Goal: Communication & Community: Answer question/provide support

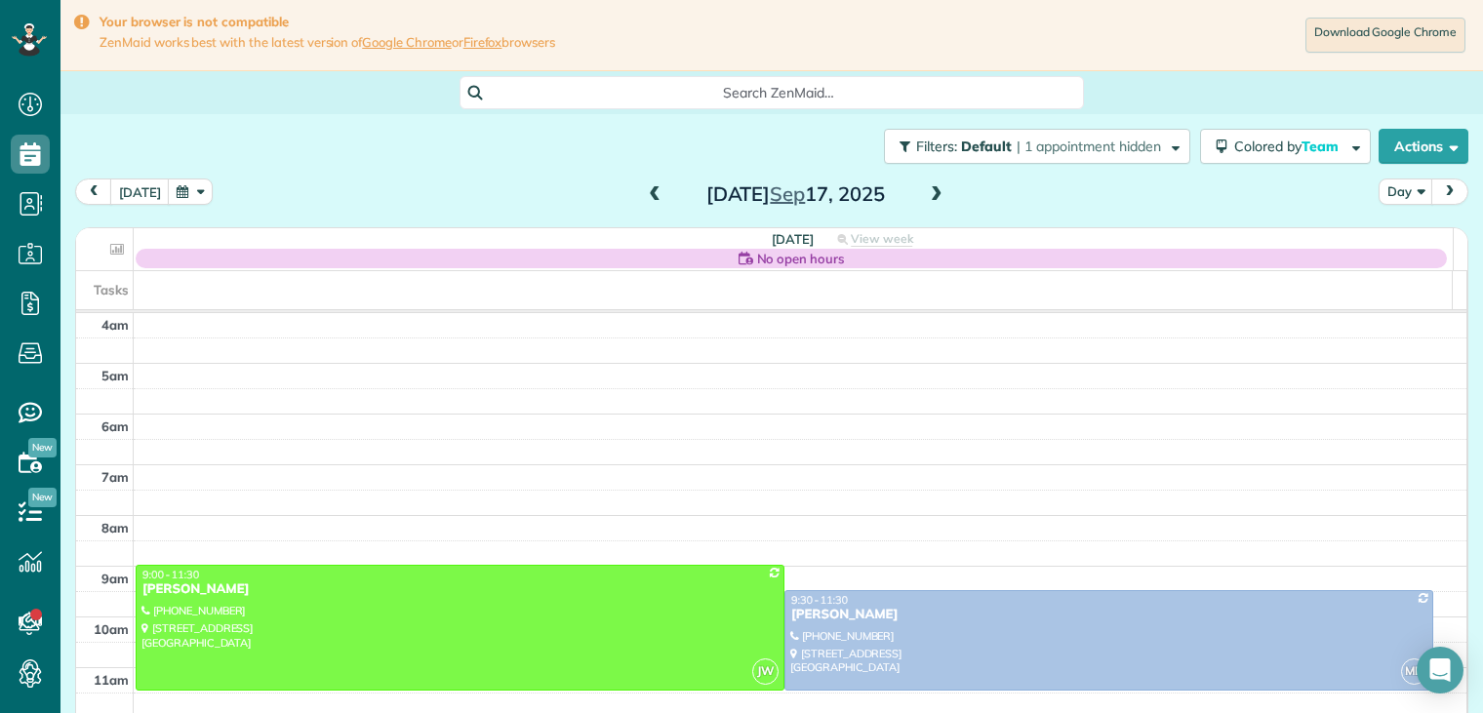
scroll to position [152, 0]
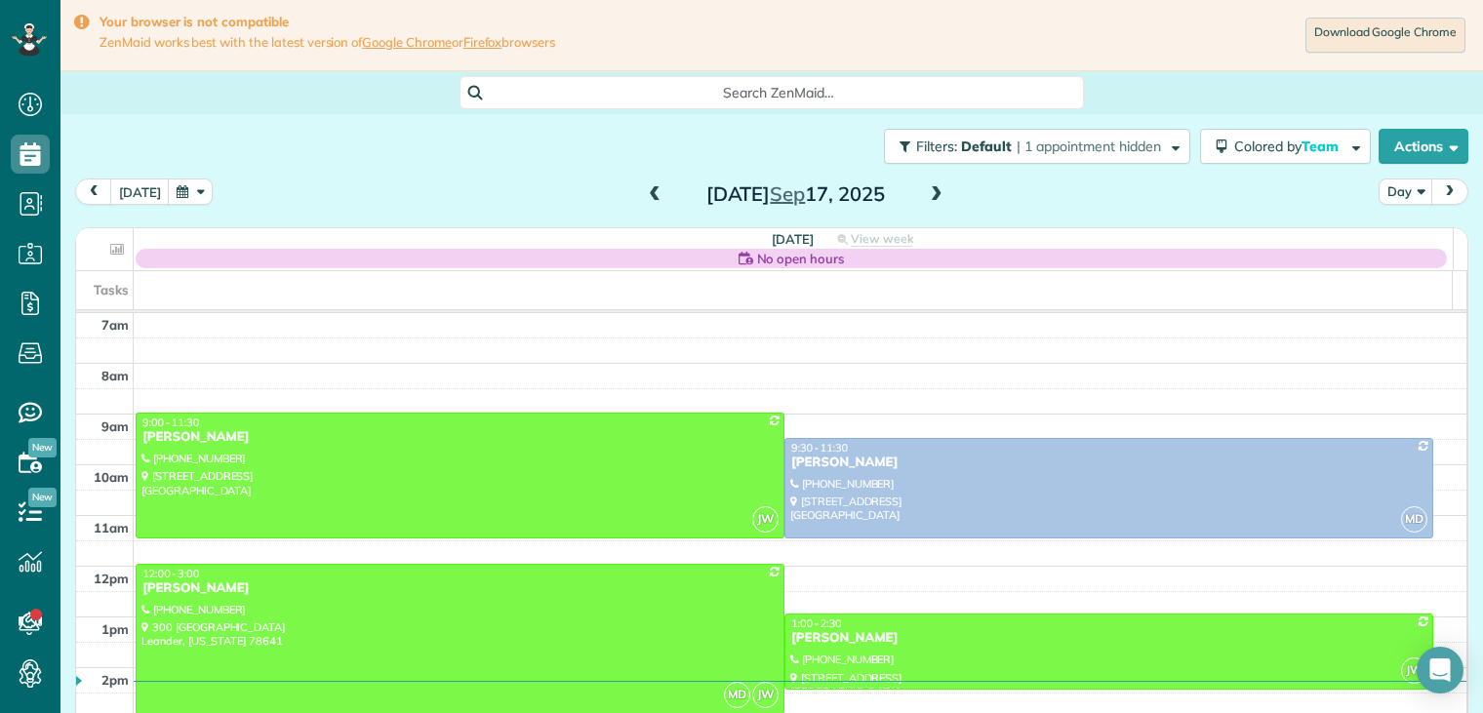
drag, startPoint x: 1090, startPoint y: 188, endPoint x: 206, endPoint y: 441, distance: 919.7
click at [206, 441] on div "[PERSON_NAME]" at bounding box center [460, 437] width 637 height 17
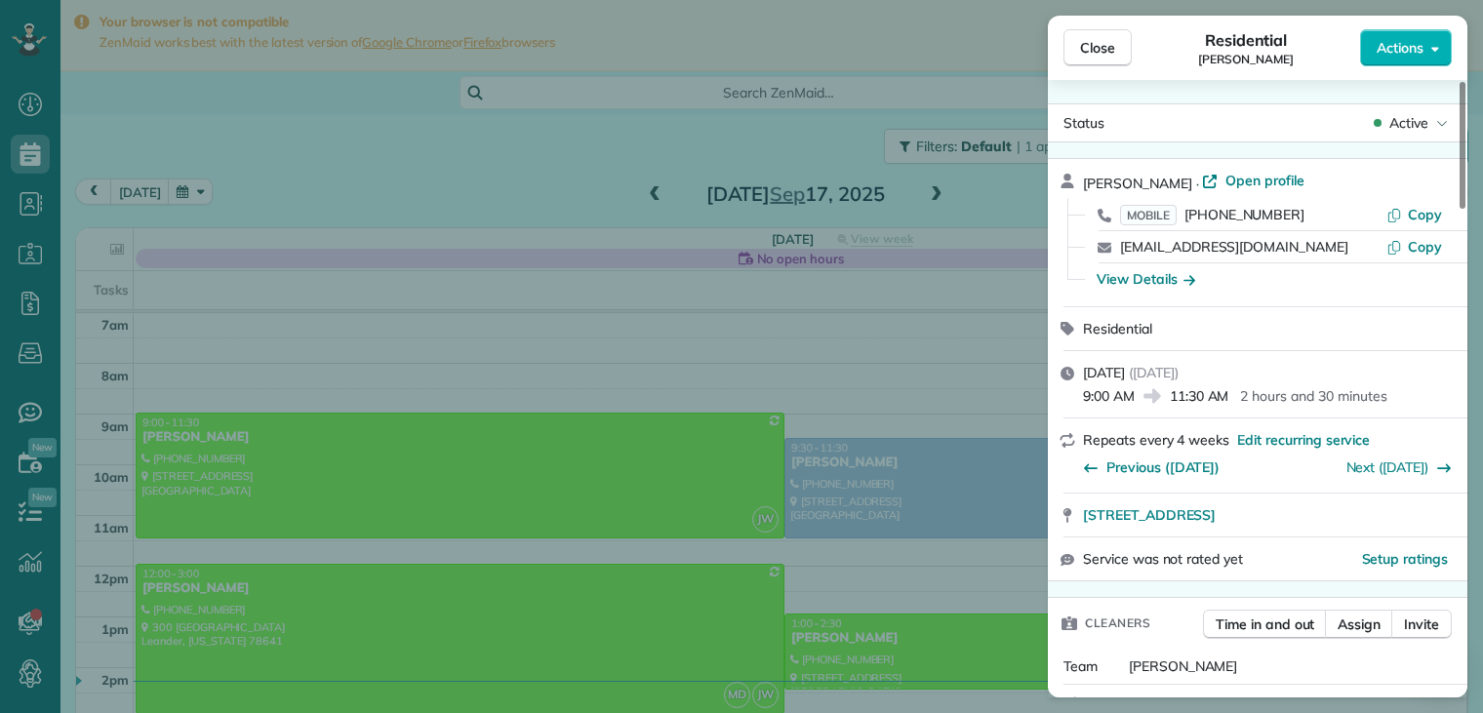
click at [1189, 279] on icon "button" at bounding box center [1190, 279] width 12 height 20
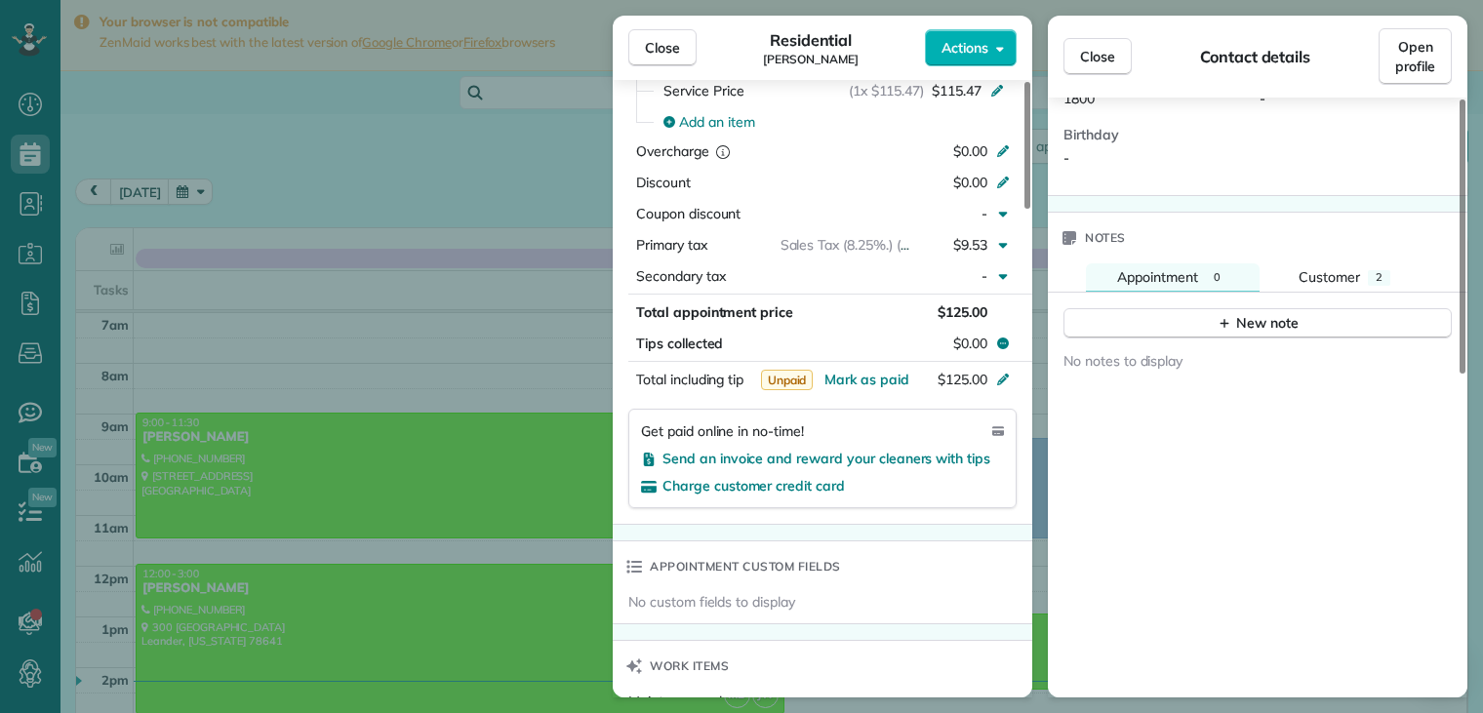
scroll to position [706, 0]
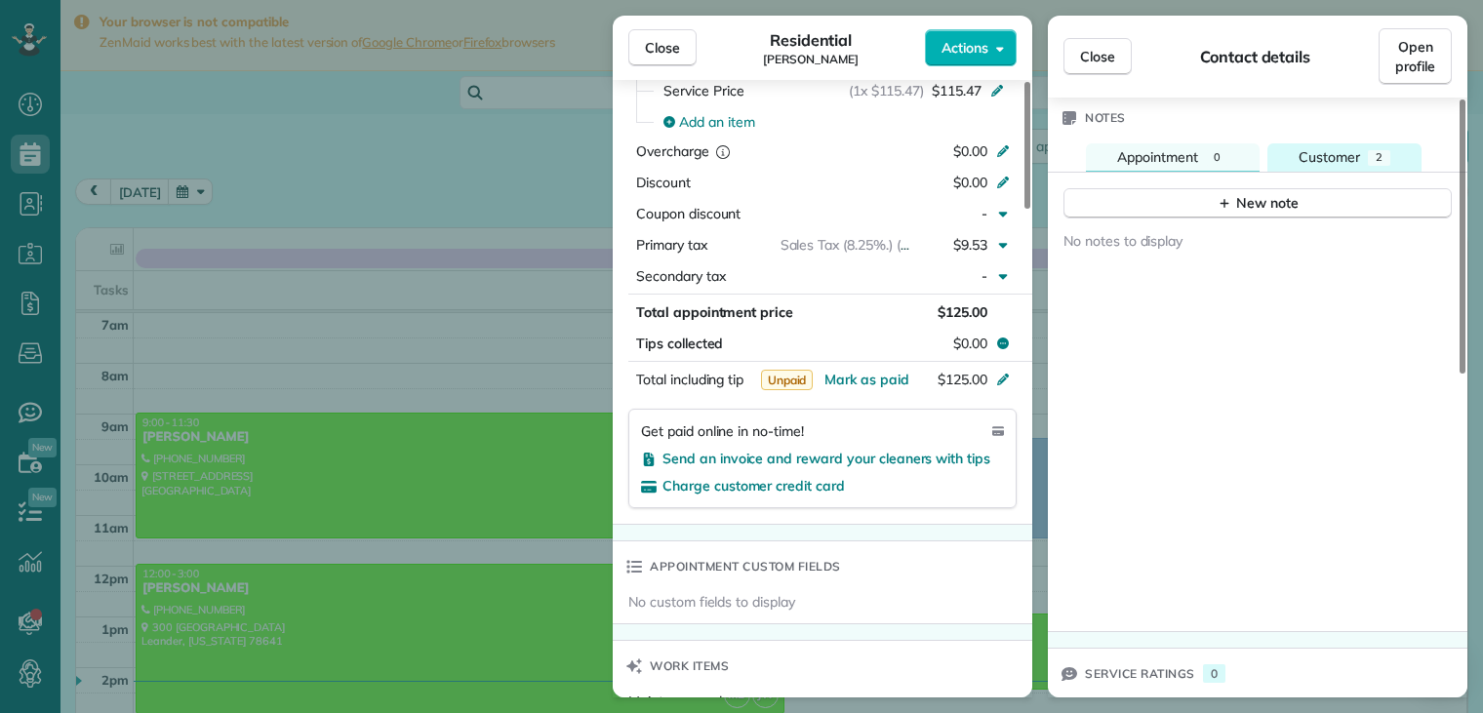
click at [1347, 148] on span "Customer" at bounding box center [1329, 157] width 61 height 18
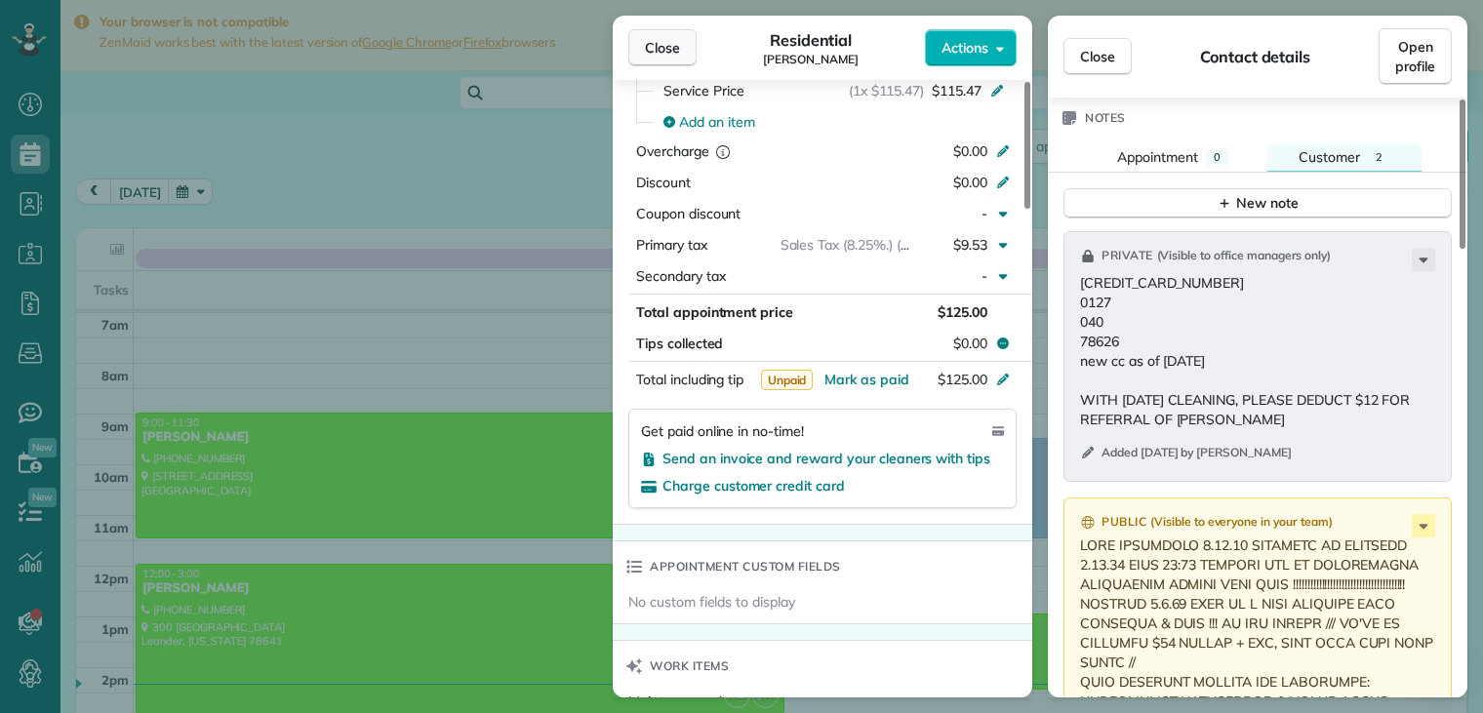
click at [678, 48] on span "Close" at bounding box center [662, 48] width 35 height 20
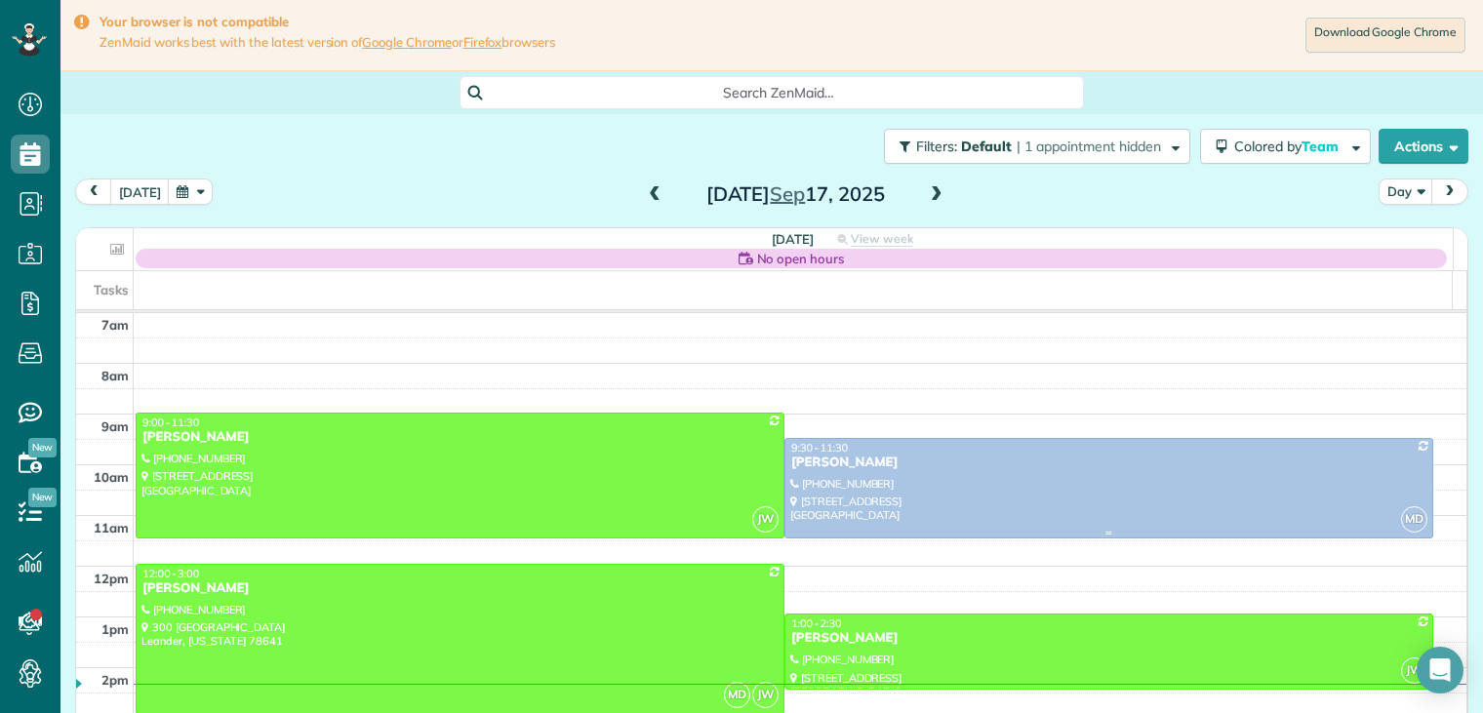
click at [820, 461] on div "[PERSON_NAME]" at bounding box center [1109, 463] width 637 height 17
click at [0, 0] on div at bounding box center [0, 0] width 0 height 0
click at [820, 459] on div "[PERSON_NAME]" at bounding box center [1109, 463] width 637 height 17
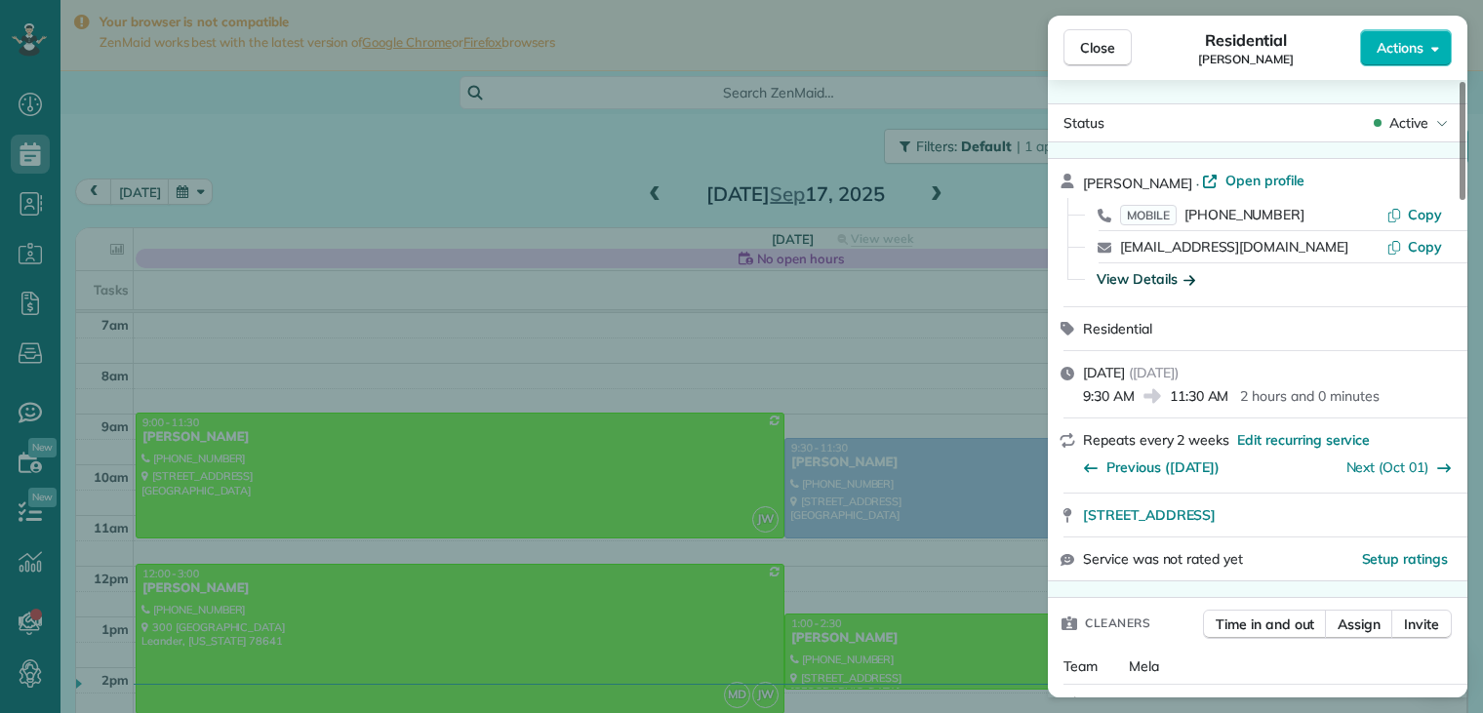
click at [1194, 280] on icon "button" at bounding box center [1190, 280] width 12 height 10
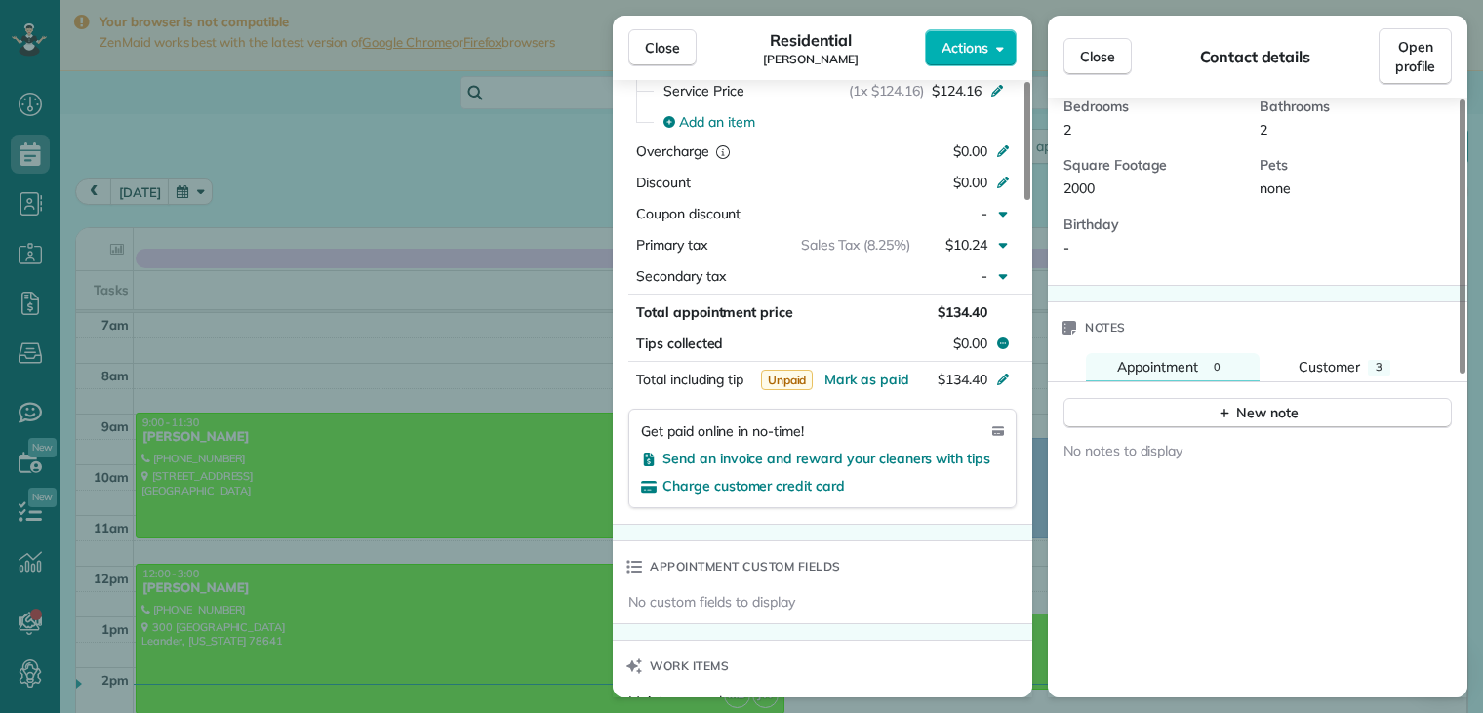
scroll to position [586, 0]
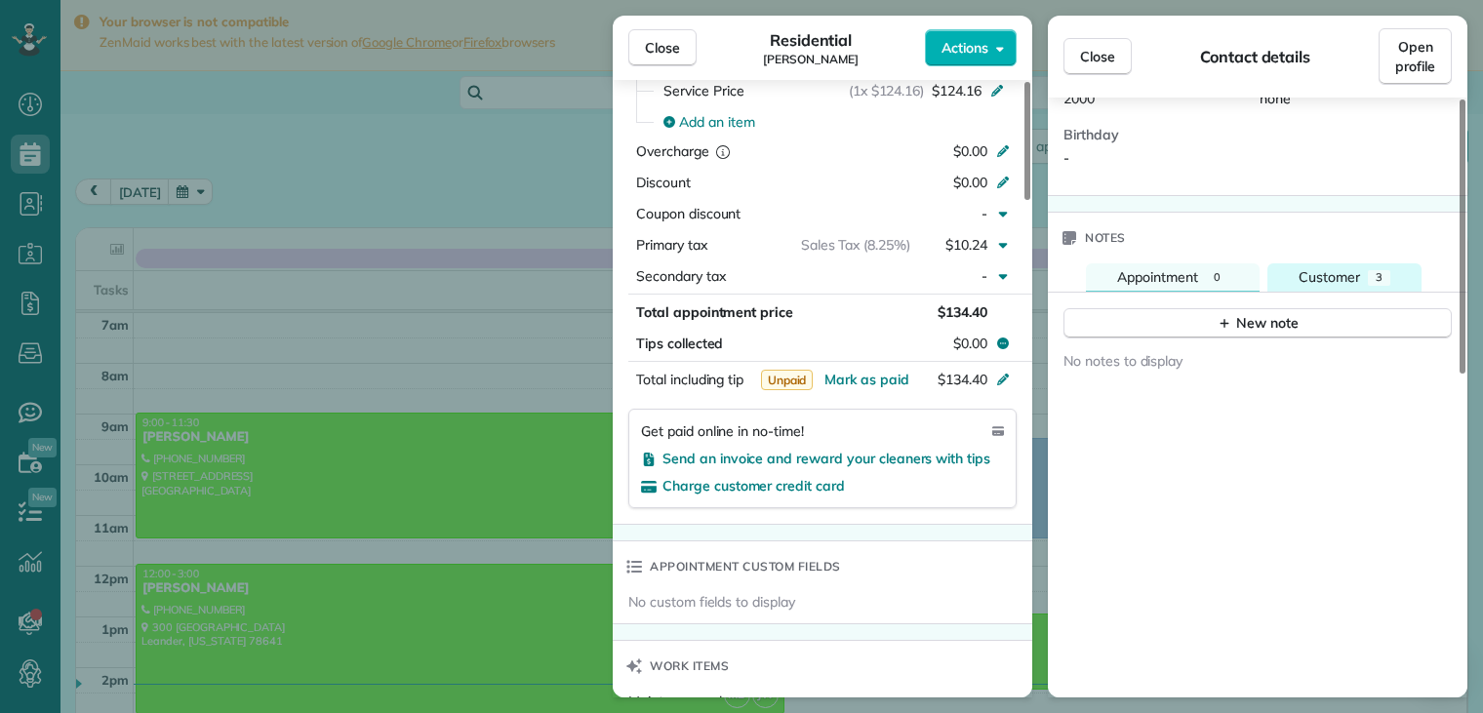
click at [1340, 268] on span "Customer" at bounding box center [1329, 277] width 61 height 18
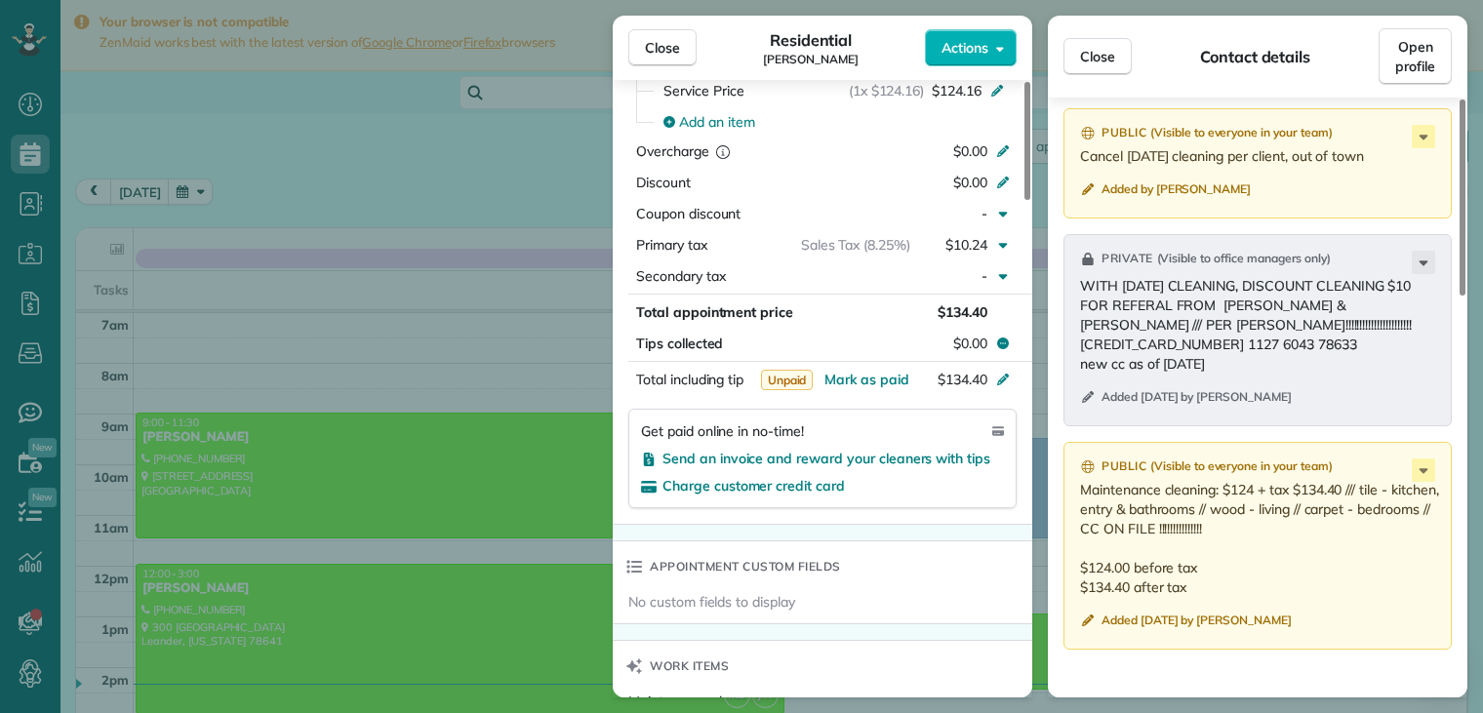
scroll to position [781, 0]
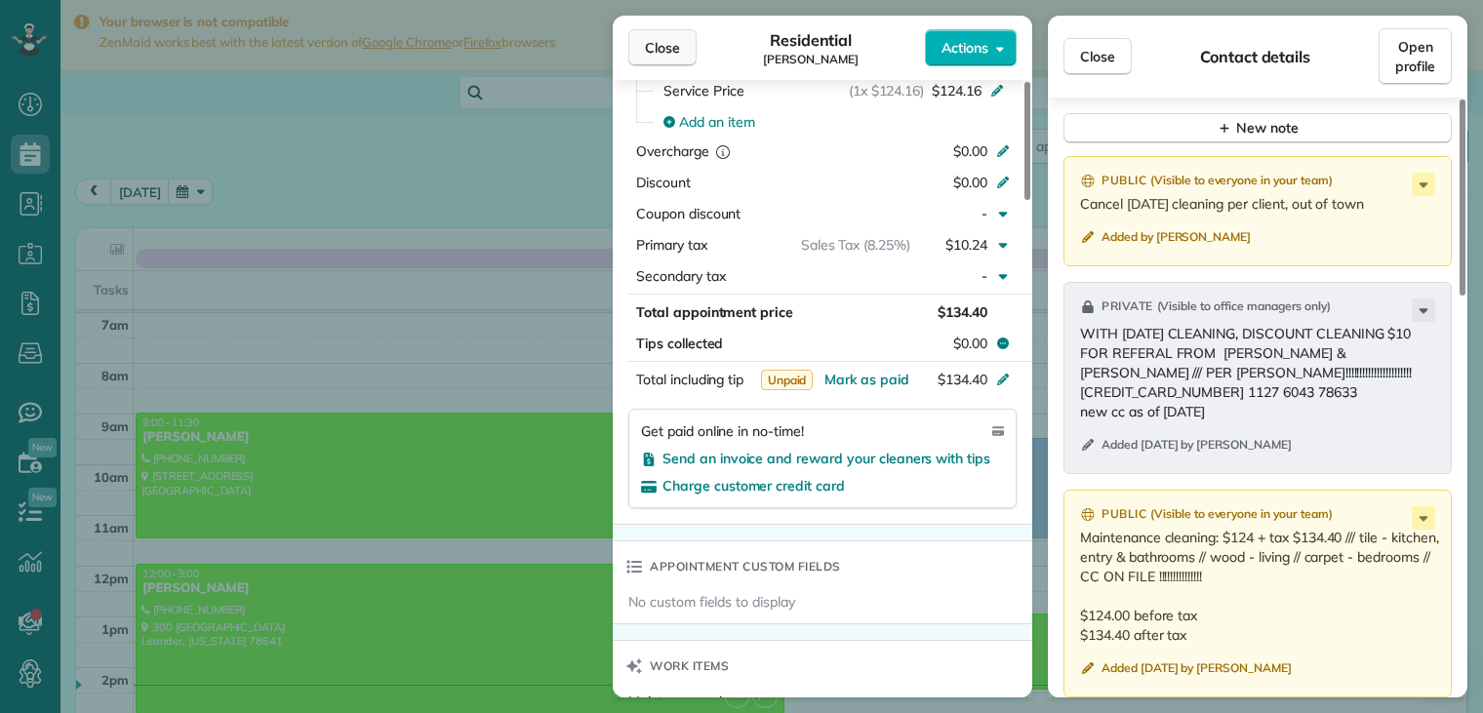
click at [651, 47] on span "Close" at bounding box center [662, 48] width 35 height 20
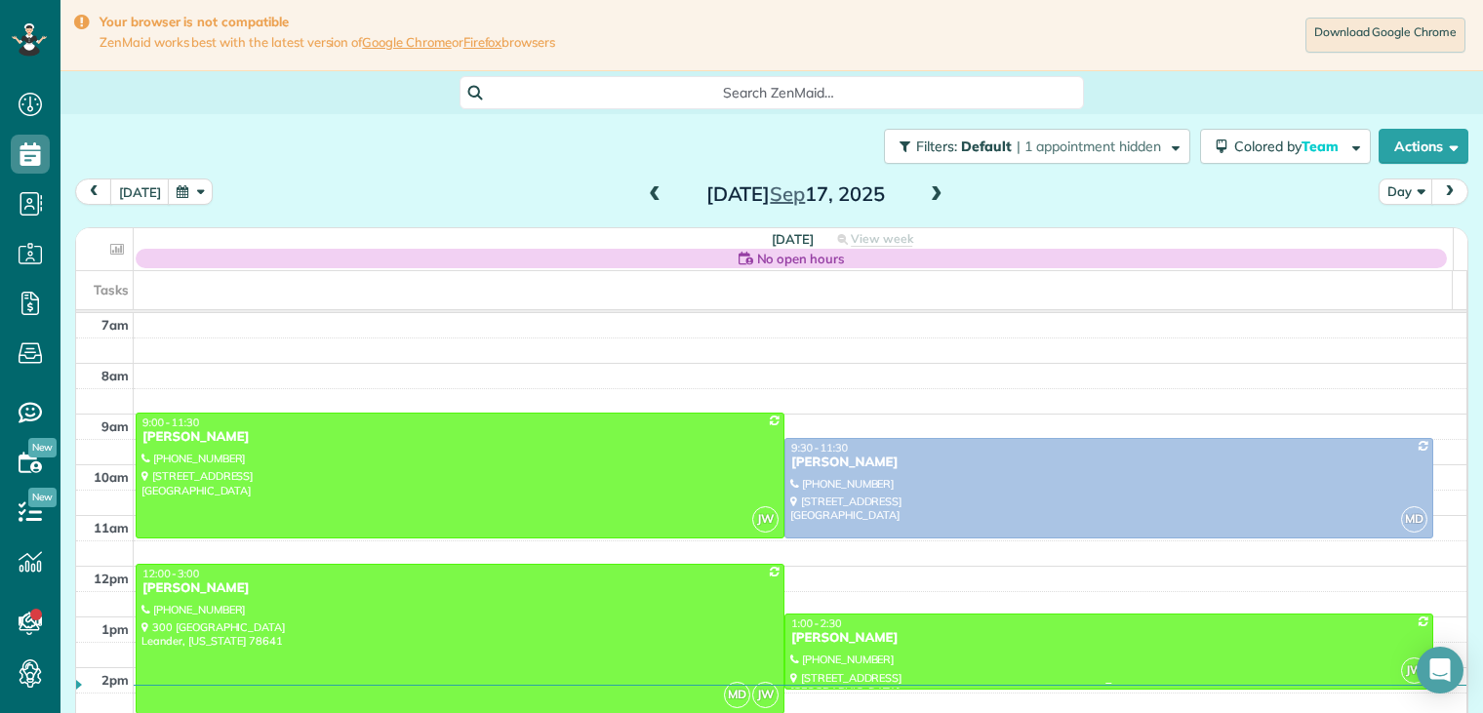
click at [832, 637] on div "[PERSON_NAME]" at bounding box center [1109, 638] width 637 height 17
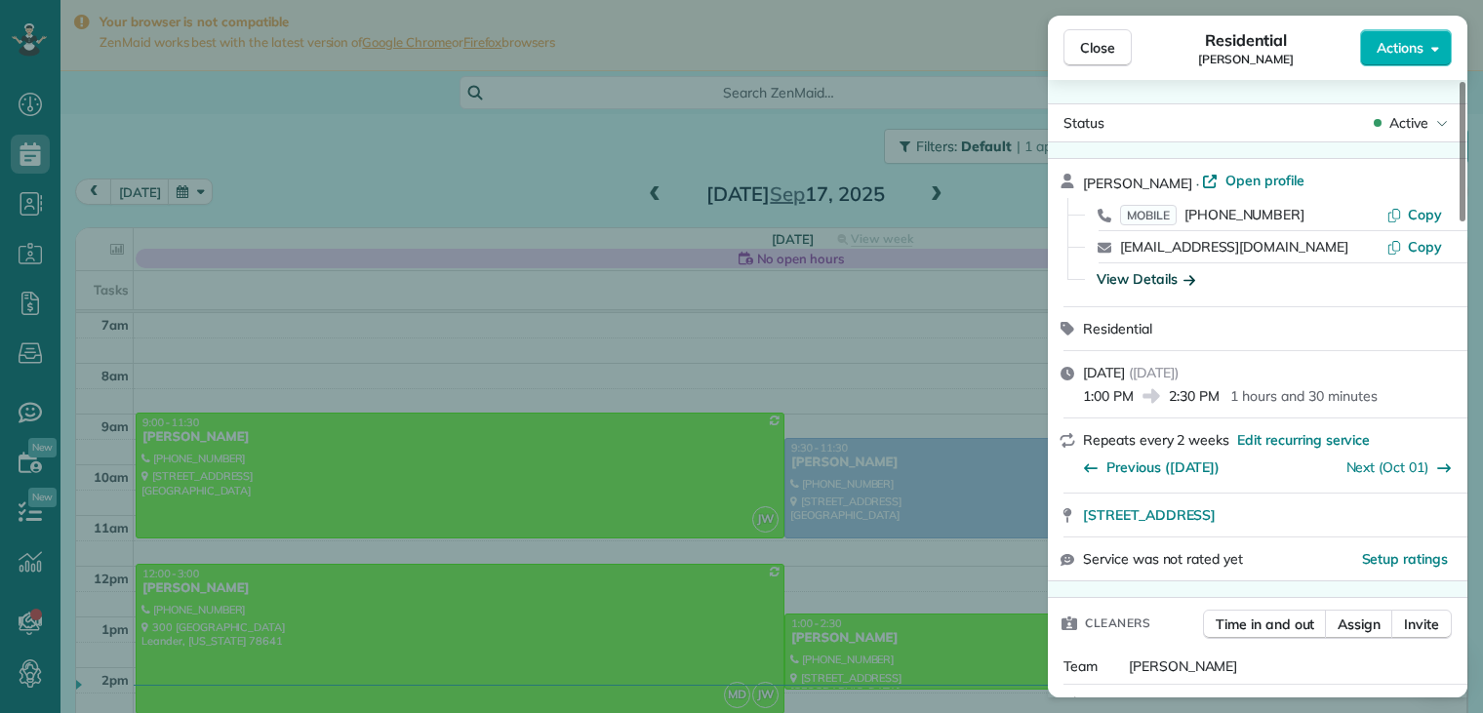
click at [1187, 280] on icon "button" at bounding box center [1190, 279] width 12 height 20
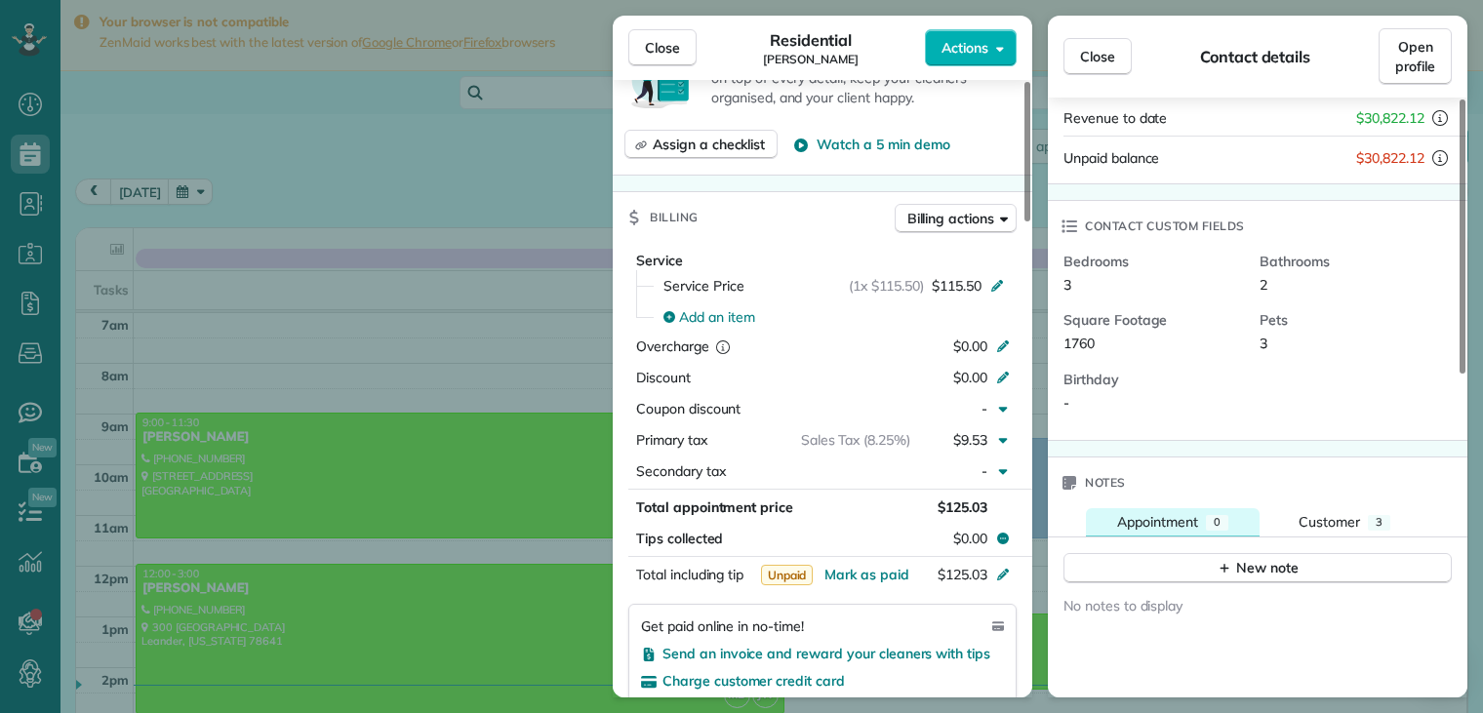
scroll to position [390, 0]
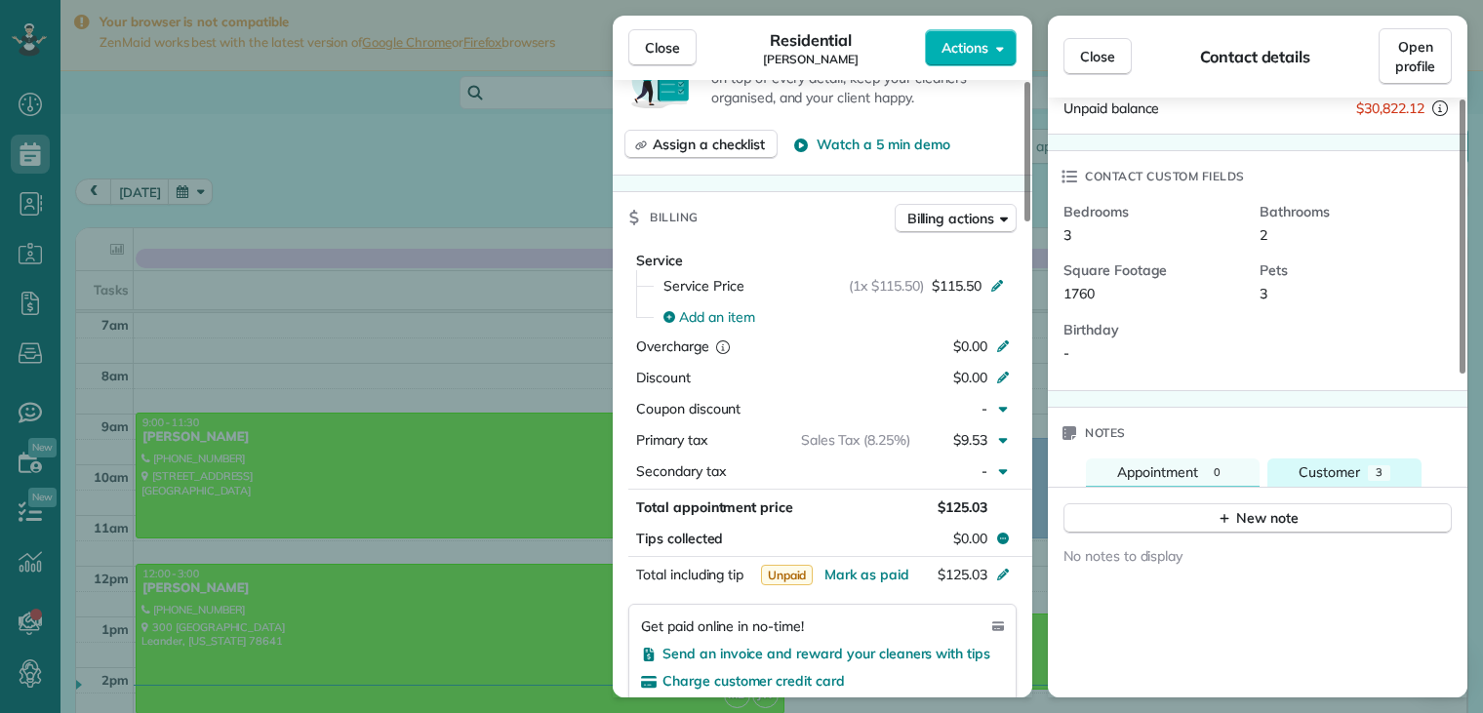
click at [1336, 464] on span "Customer" at bounding box center [1329, 473] width 61 height 18
click at [1335, 464] on span "Customer" at bounding box center [1329, 473] width 61 height 18
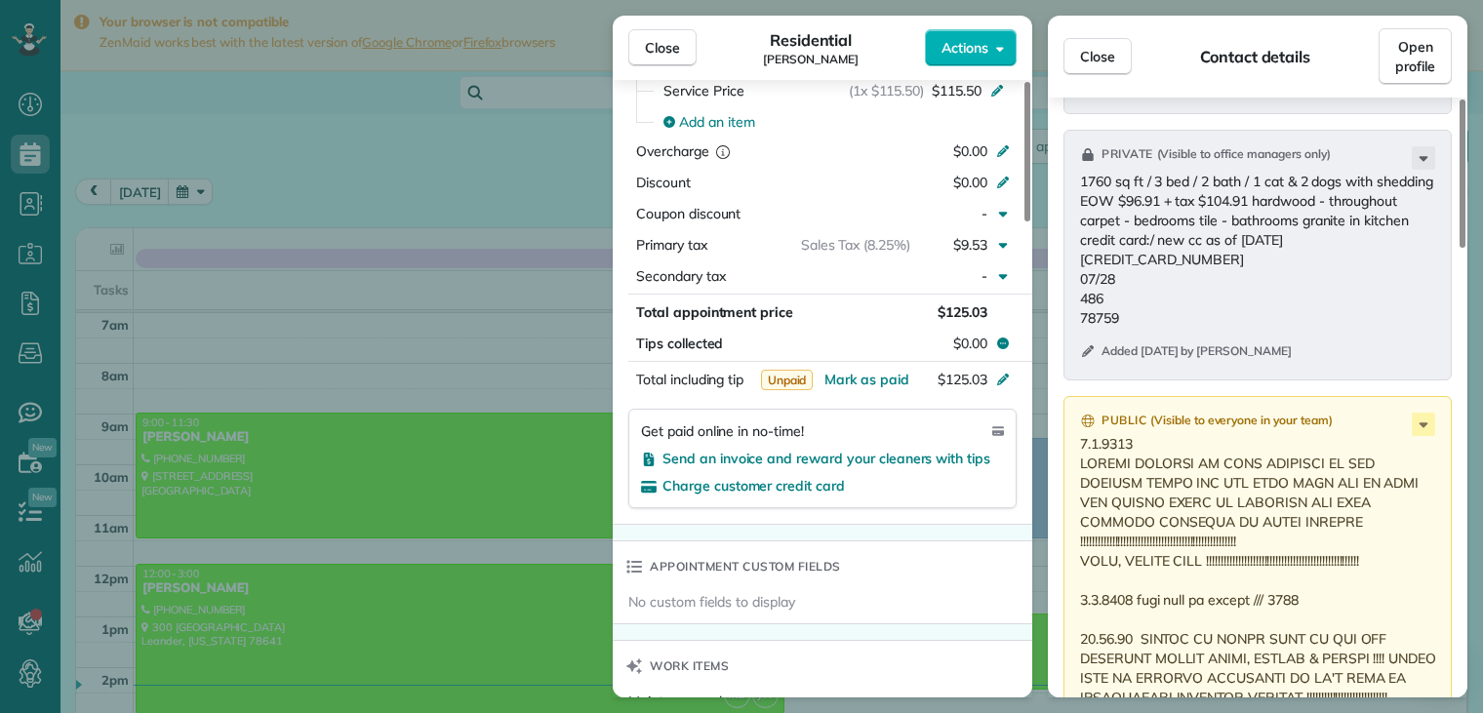
scroll to position [1075, 0]
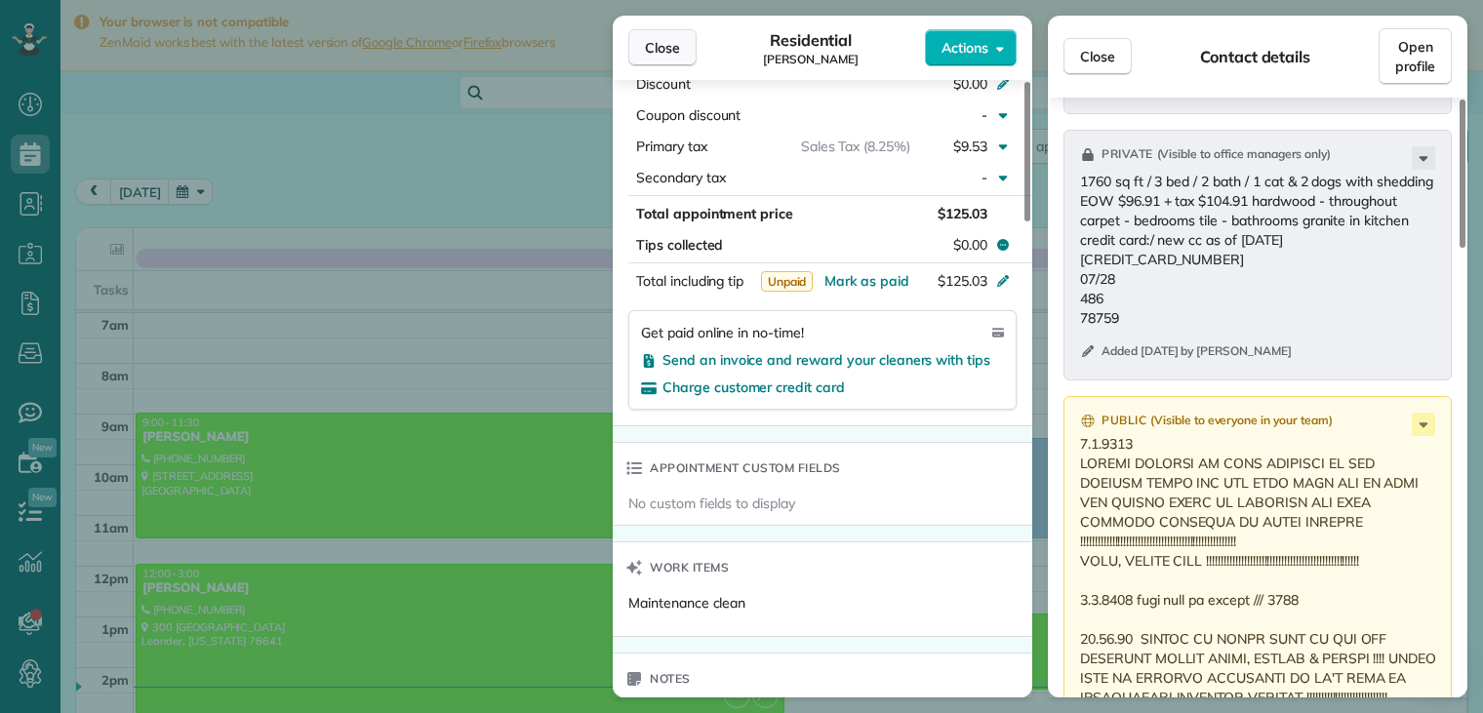
click at [681, 50] on button "Close" at bounding box center [663, 47] width 68 height 37
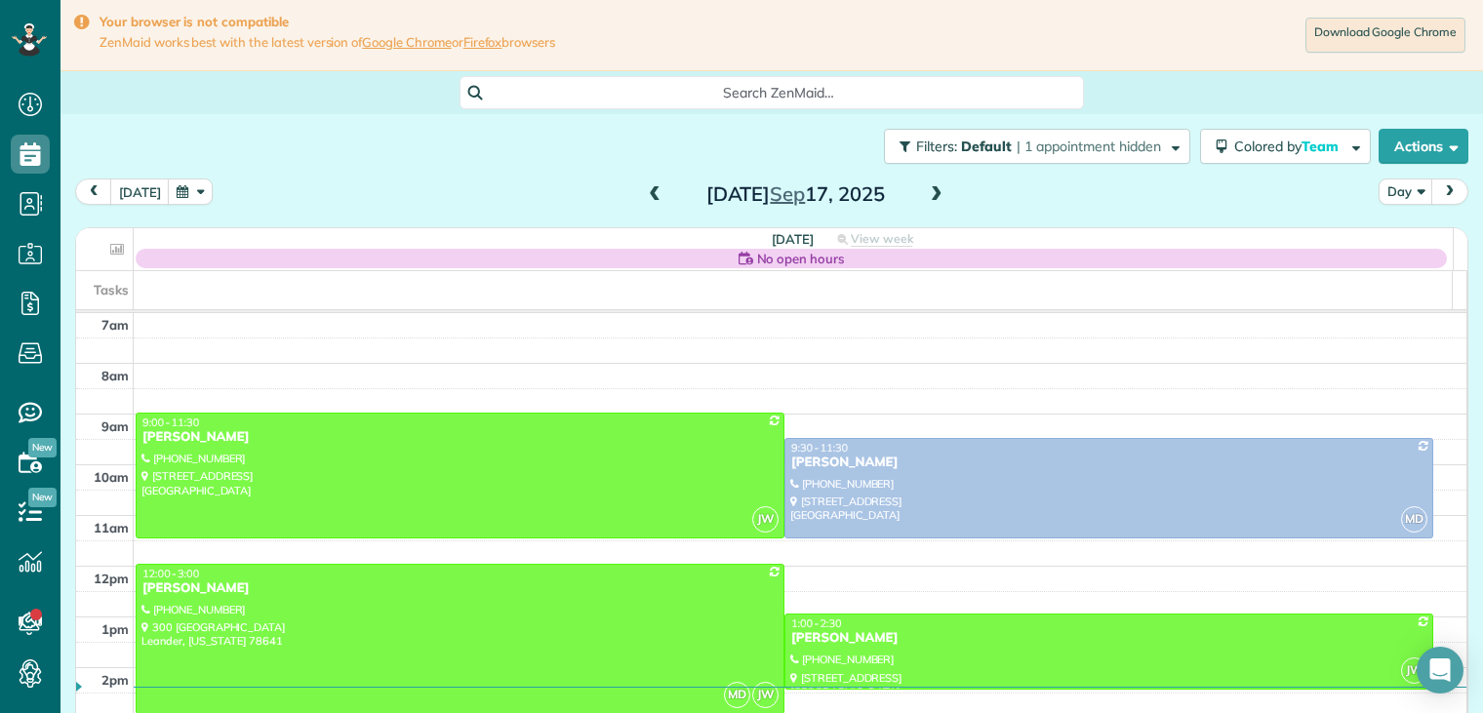
click at [929, 195] on span at bounding box center [936, 195] width 21 height 18
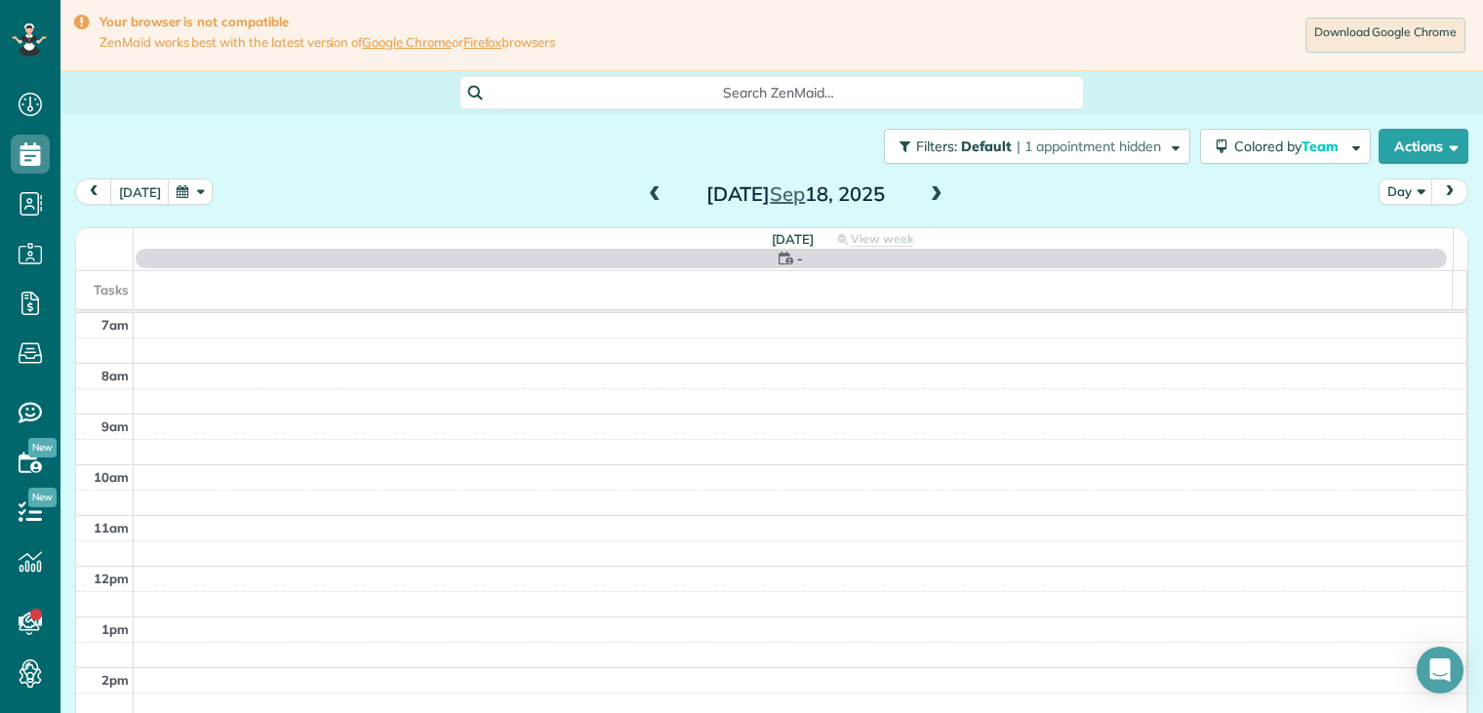
click at [929, 195] on span at bounding box center [936, 195] width 21 height 18
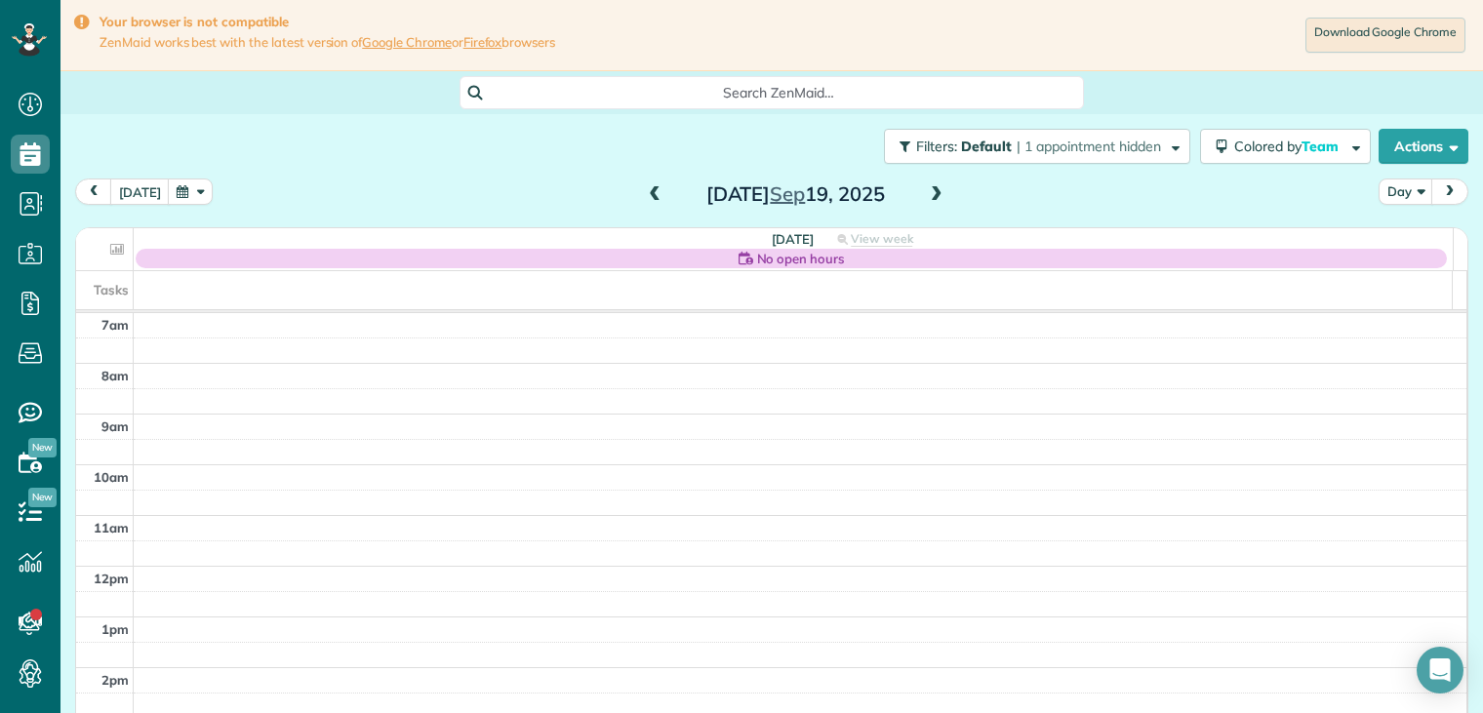
click at [644, 193] on span at bounding box center [654, 195] width 21 height 18
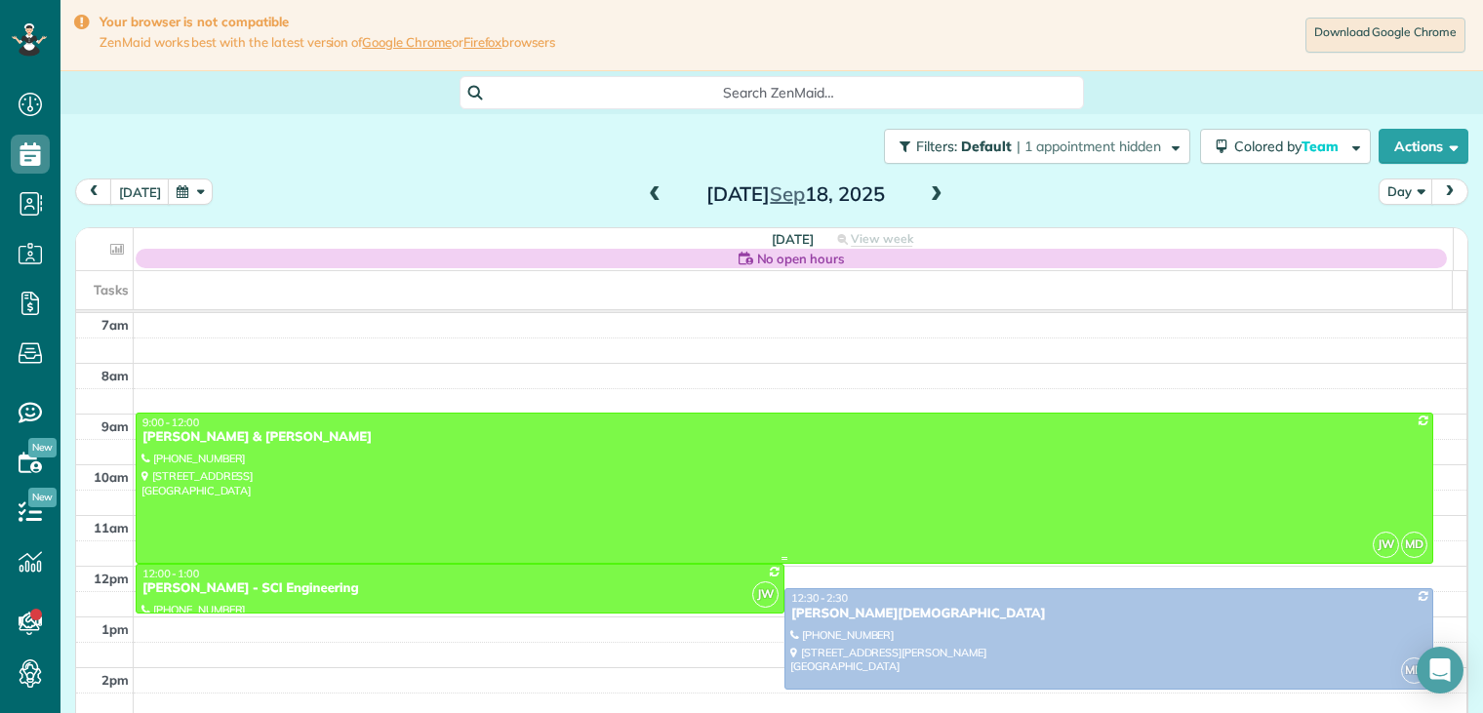
click at [223, 432] on div "[PERSON_NAME] & [PERSON_NAME]" at bounding box center [785, 437] width 1286 height 17
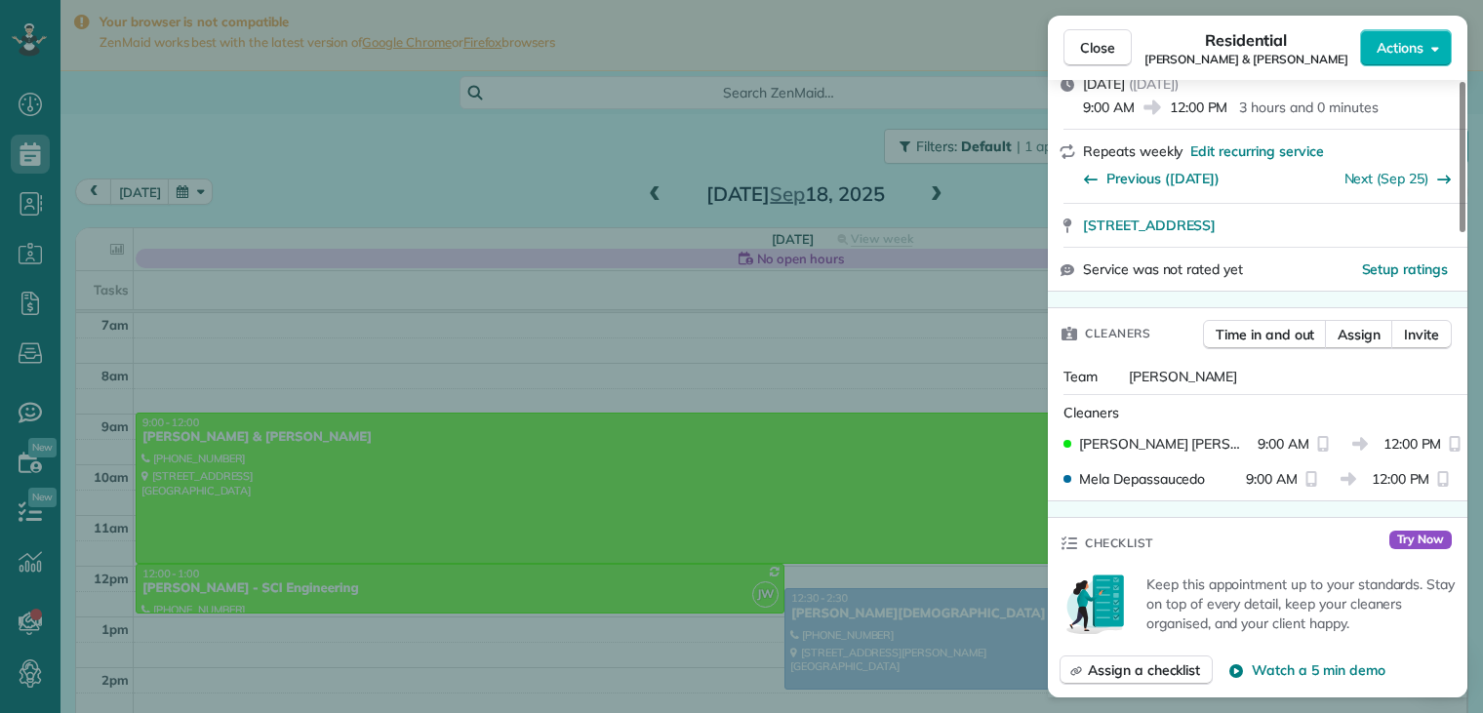
scroll to position [390, 0]
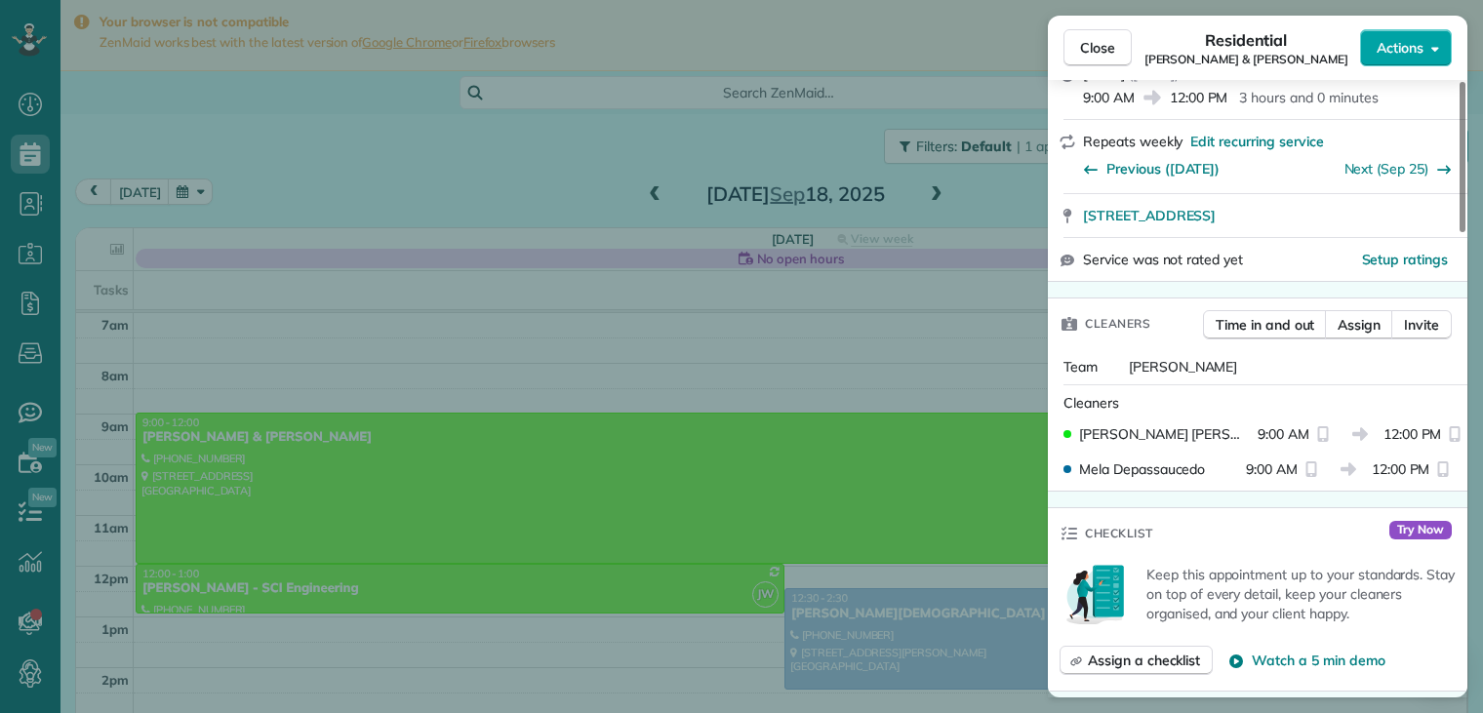
click at [1394, 51] on span "Actions" at bounding box center [1400, 48] width 47 height 20
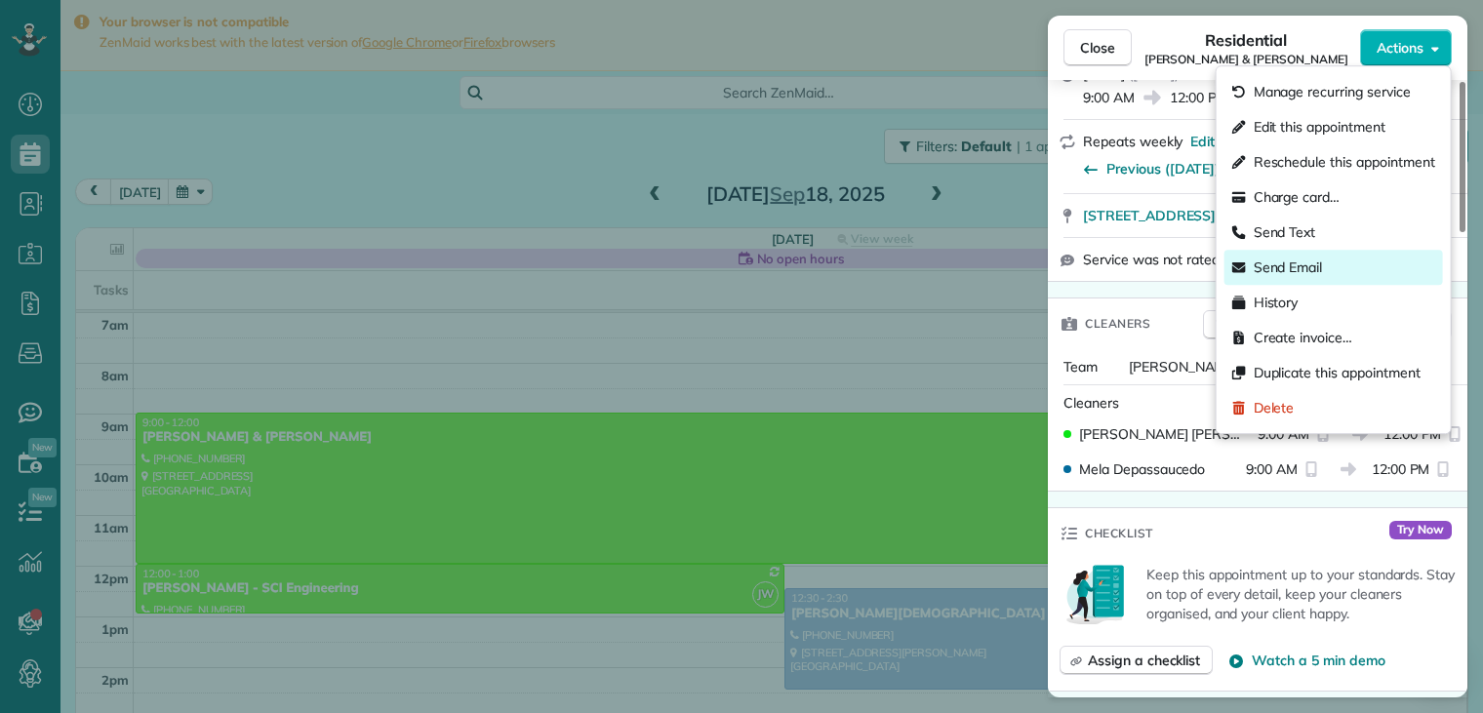
click at [1324, 267] on div "Send Email" at bounding box center [1334, 267] width 219 height 35
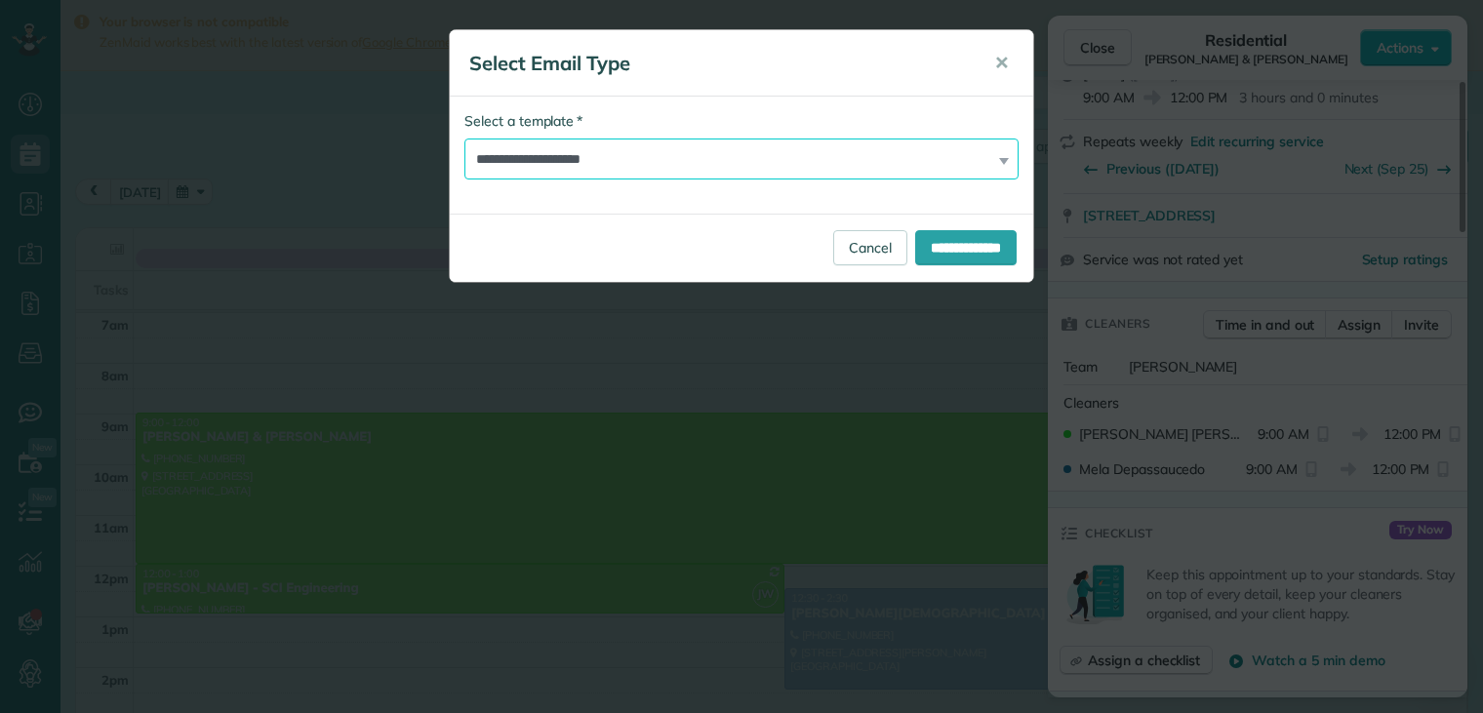
click at [680, 162] on select "**********" at bounding box center [742, 159] width 554 height 41
select select "****"
click at [465, 139] on select "**********" at bounding box center [742, 159] width 554 height 41
click at [987, 245] on input "**********" at bounding box center [966, 247] width 102 height 35
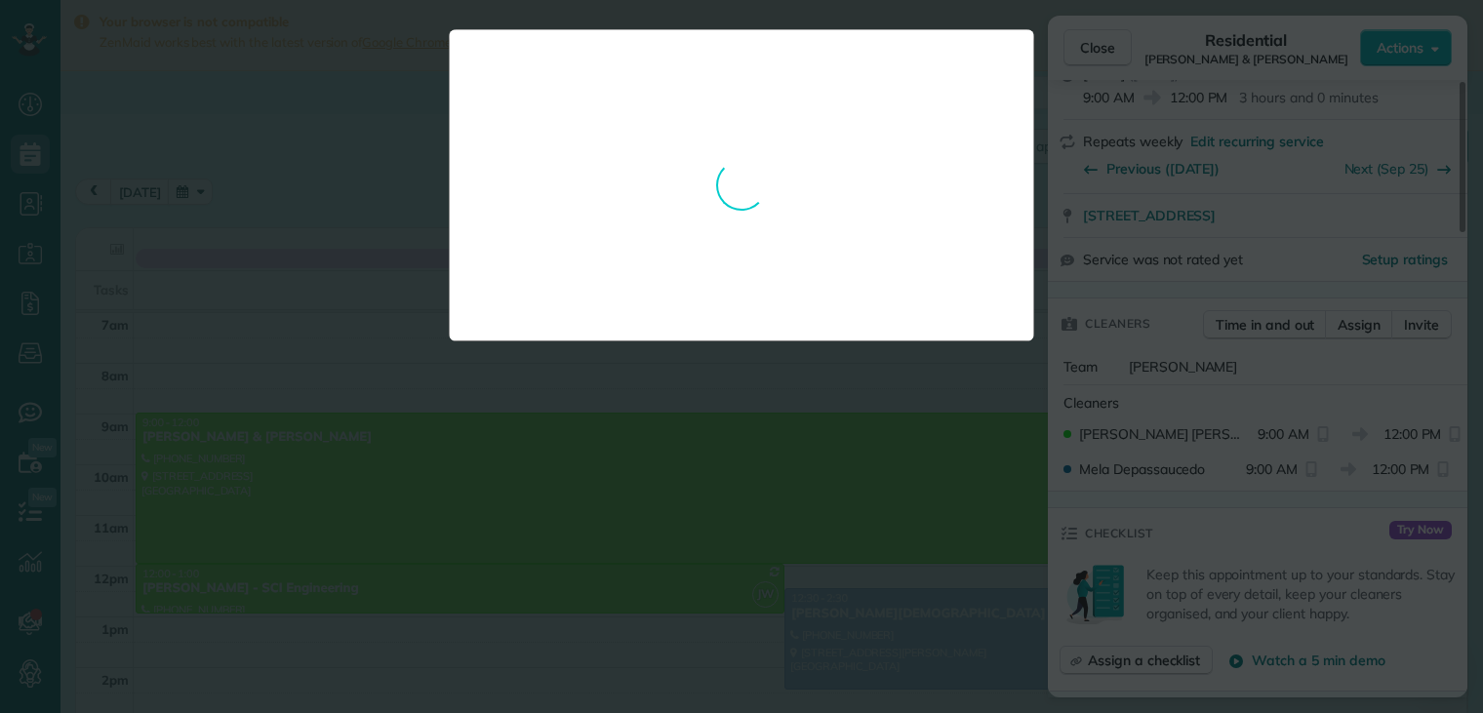
click at [987, 245] on div "**********" at bounding box center [742, 185] width 586 height 312
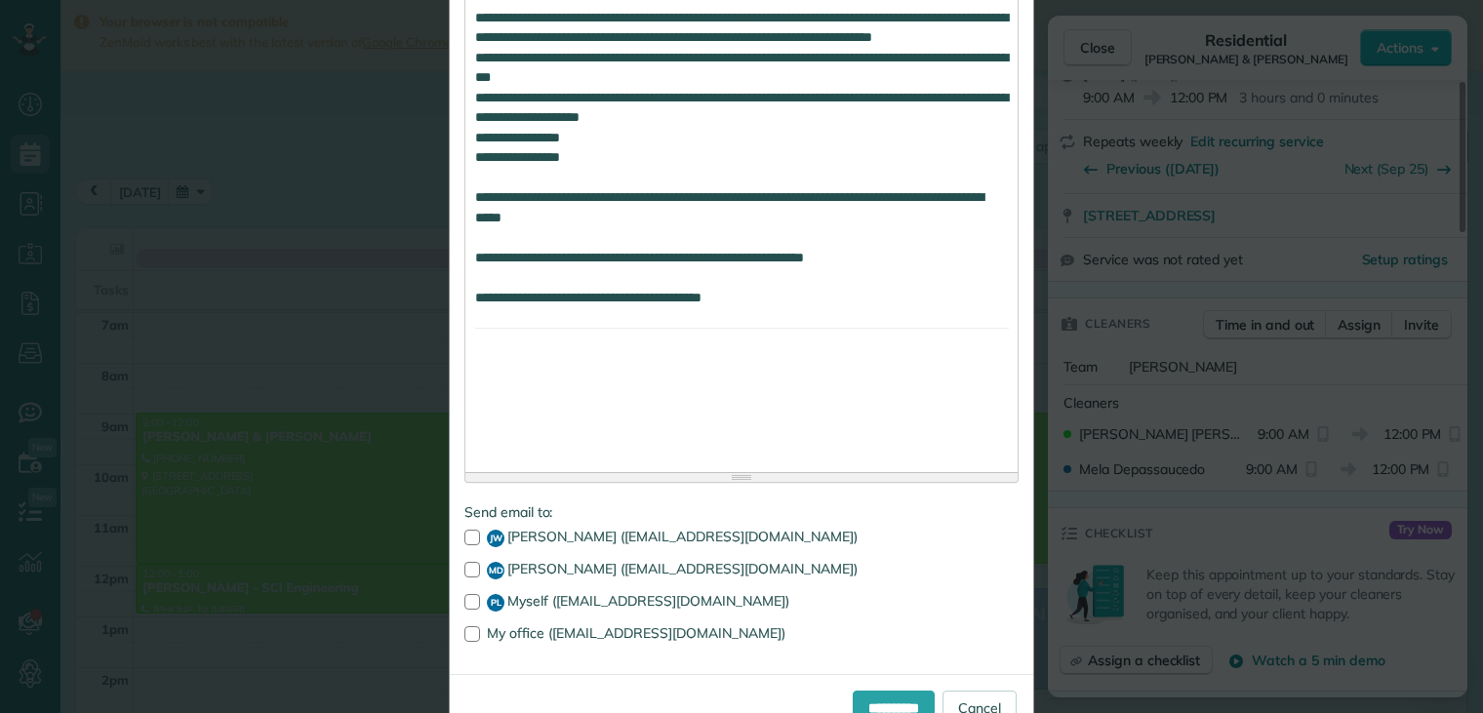
scroll to position [1745, 0]
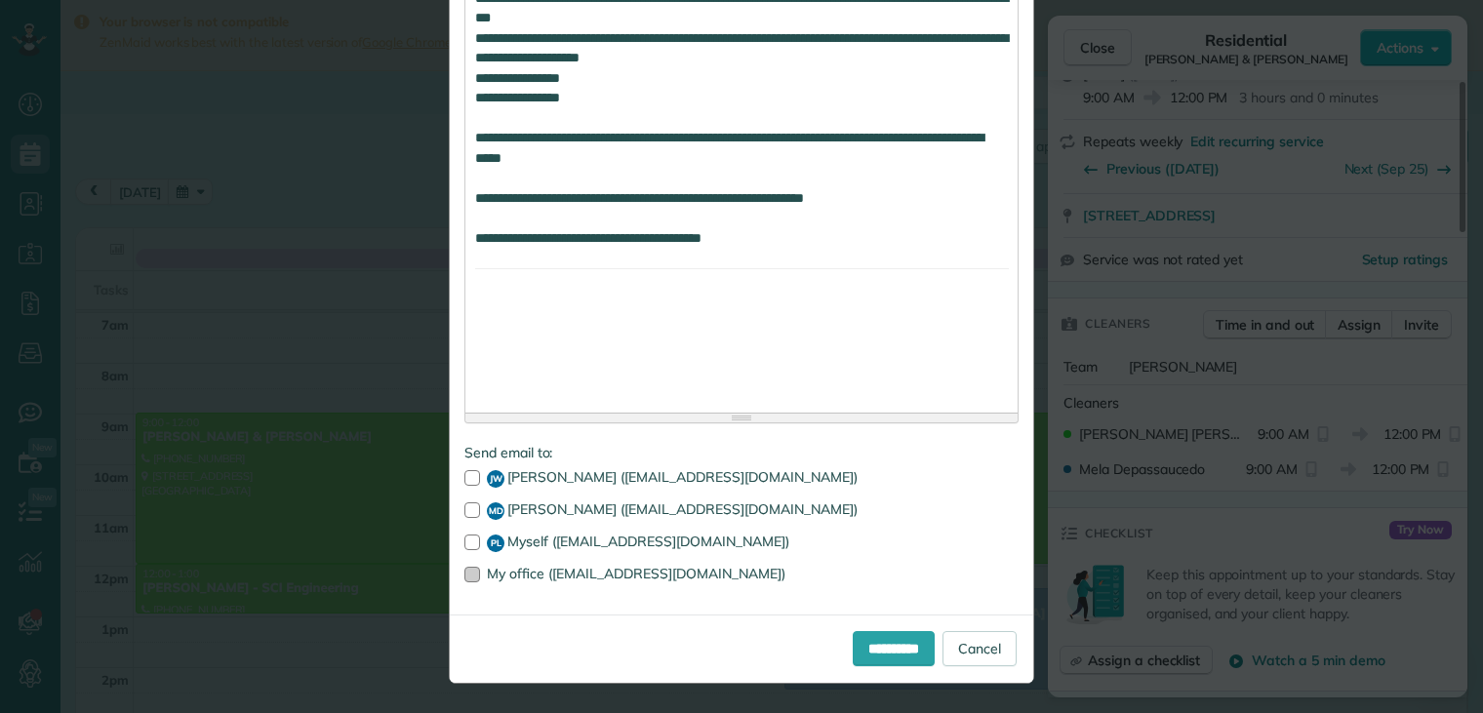
click at [470, 574] on div at bounding box center [473, 575] width 16 height 16
click at [895, 650] on input "**********" at bounding box center [894, 648] width 82 height 35
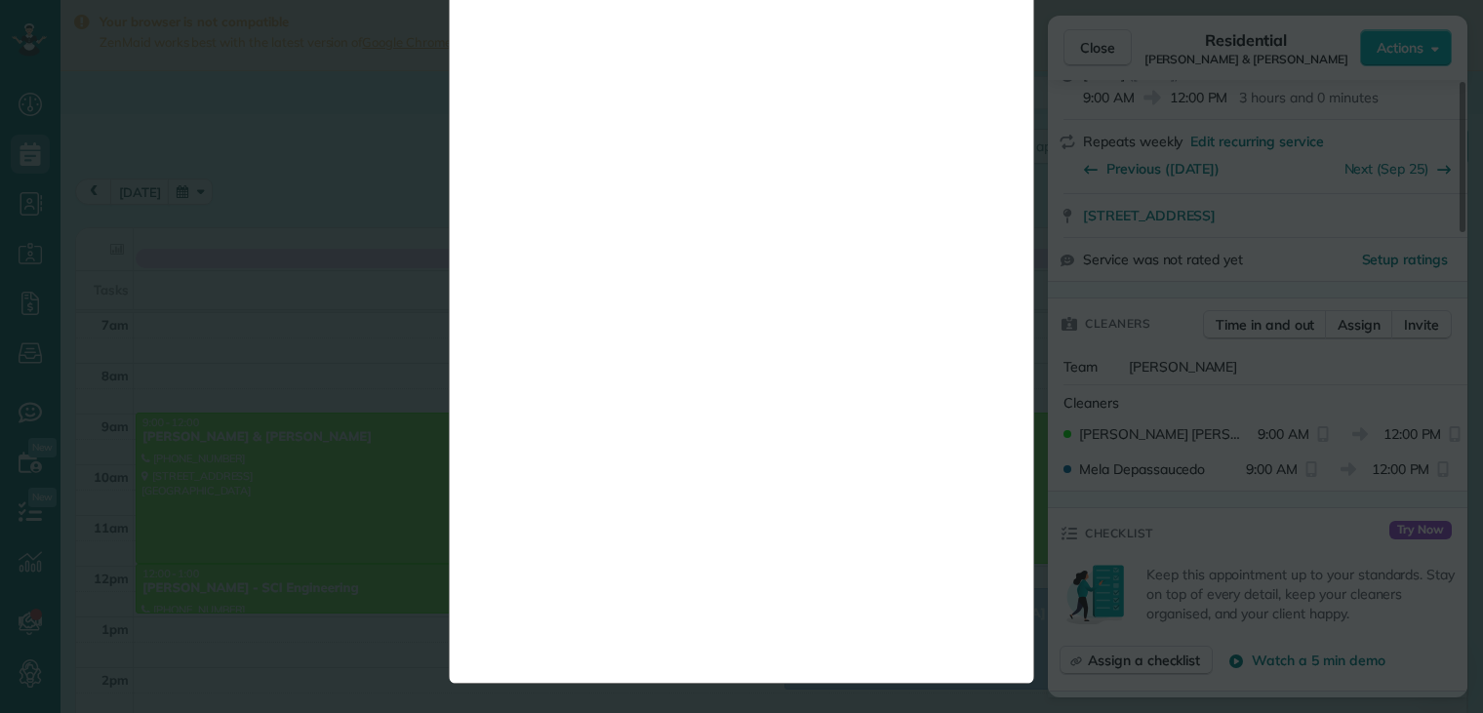
scroll to position [0, 0]
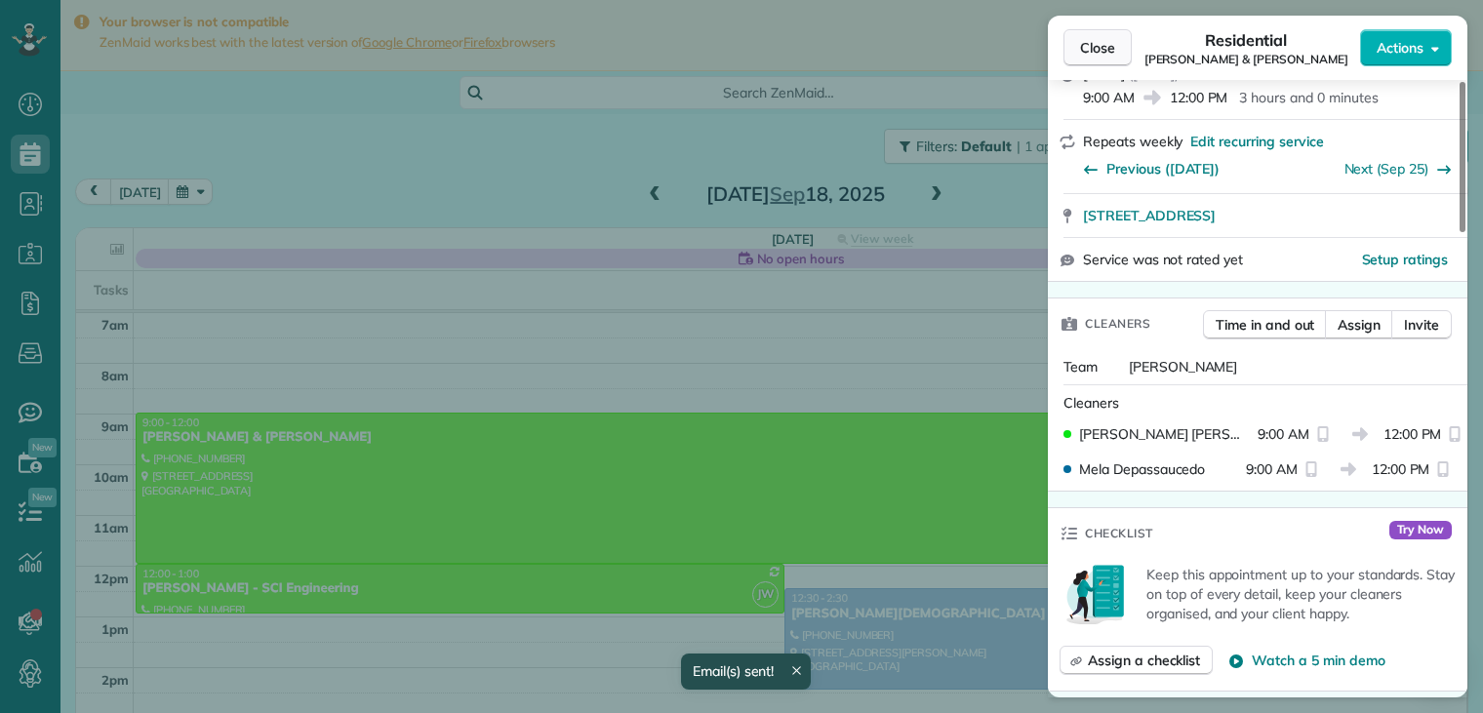
click at [1100, 54] on span "Close" at bounding box center [1097, 48] width 35 height 20
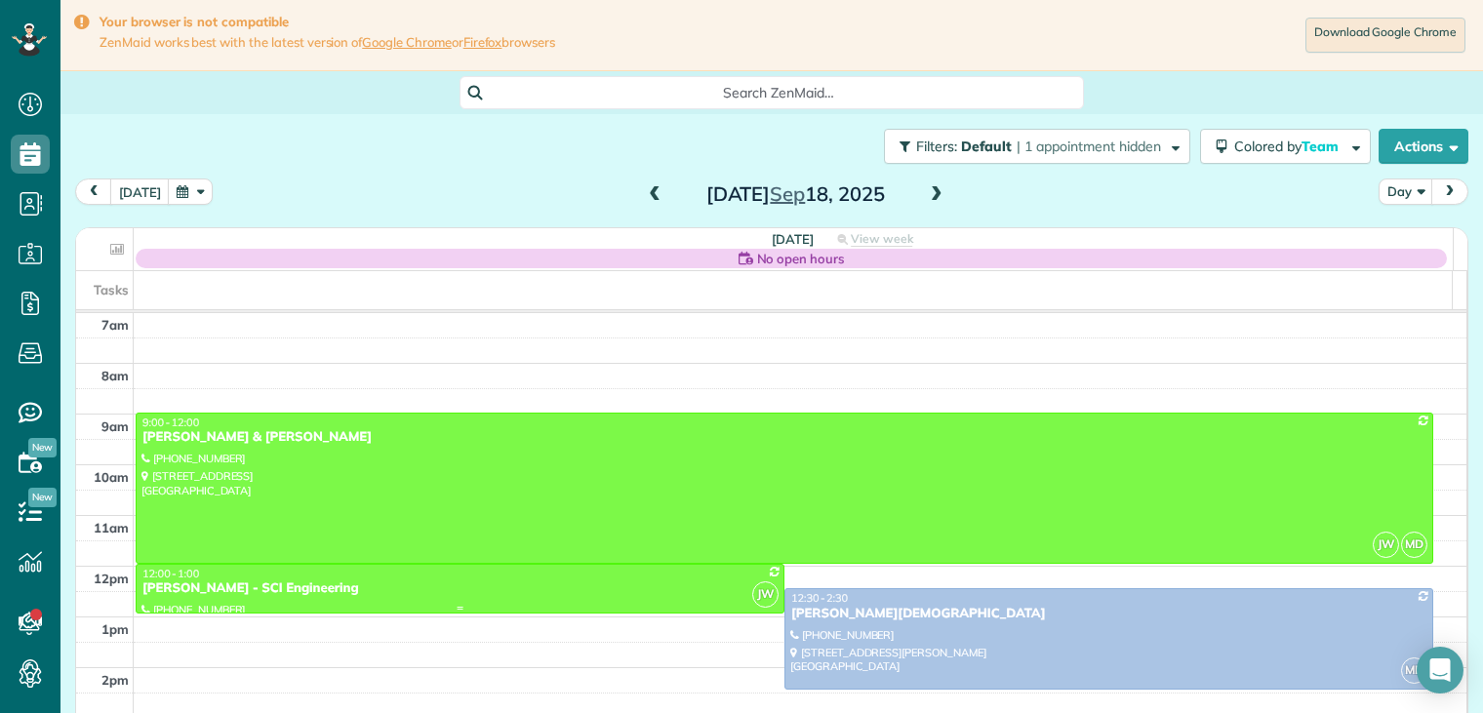
click at [257, 581] on div "[PERSON_NAME] - SCI Engineering" at bounding box center [460, 589] width 637 height 17
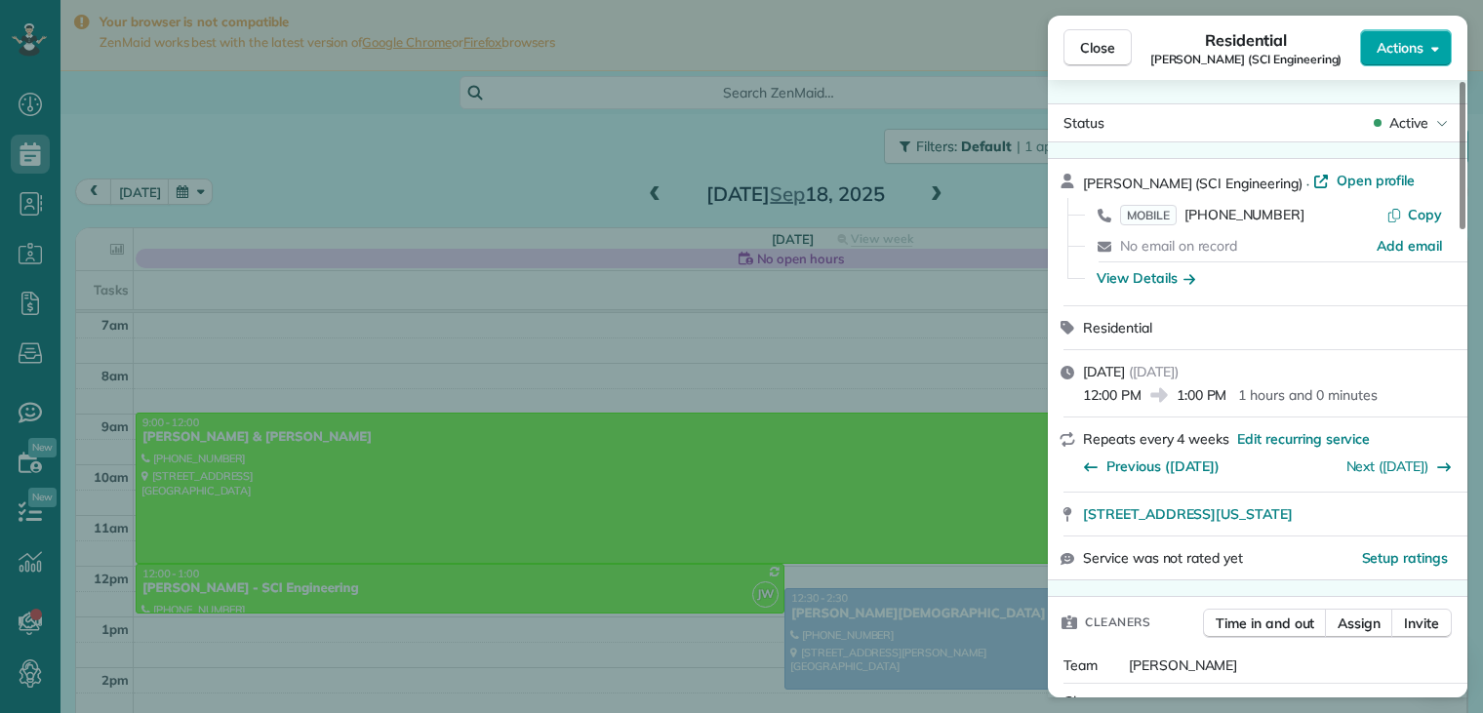
click at [1405, 46] on span "Actions" at bounding box center [1400, 48] width 47 height 20
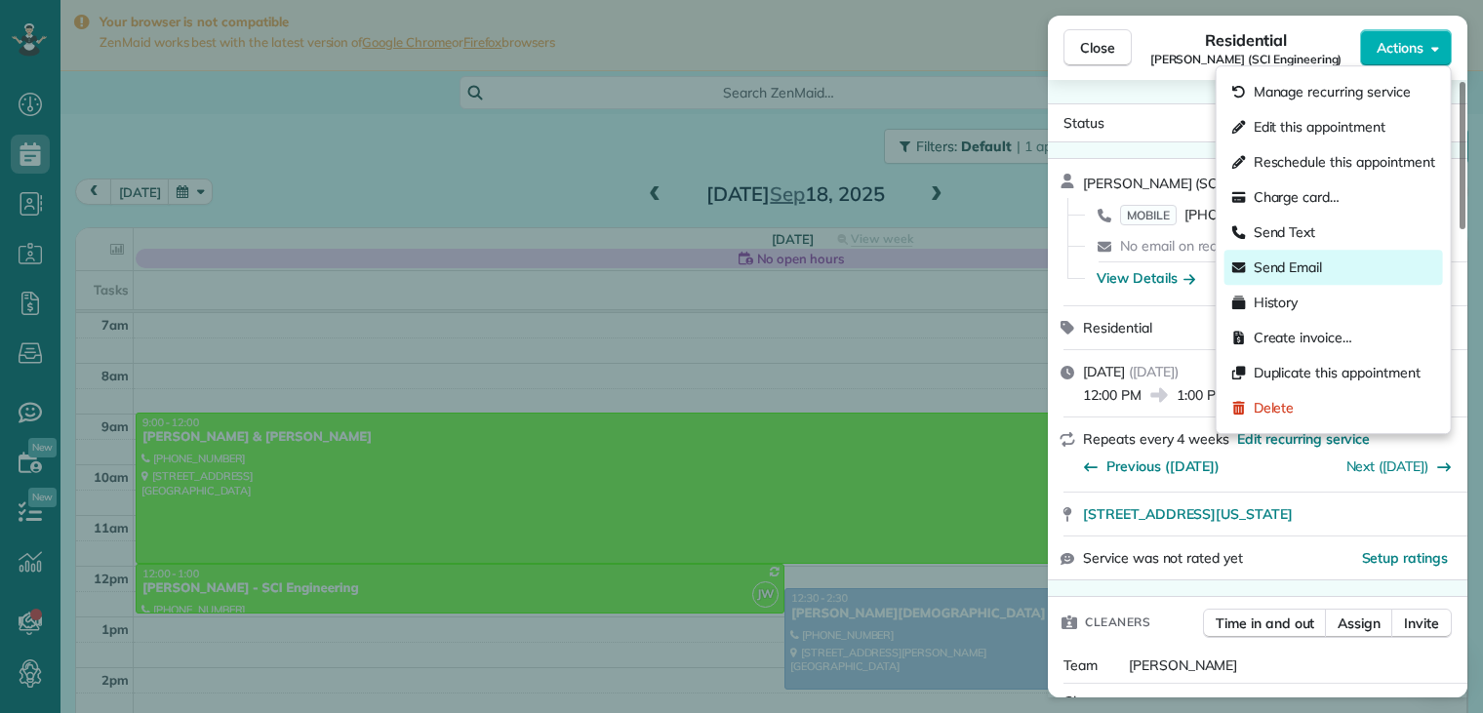
click at [1312, 263] on span "Send Email" at bounding box center [1288, 268] width 69 height 20
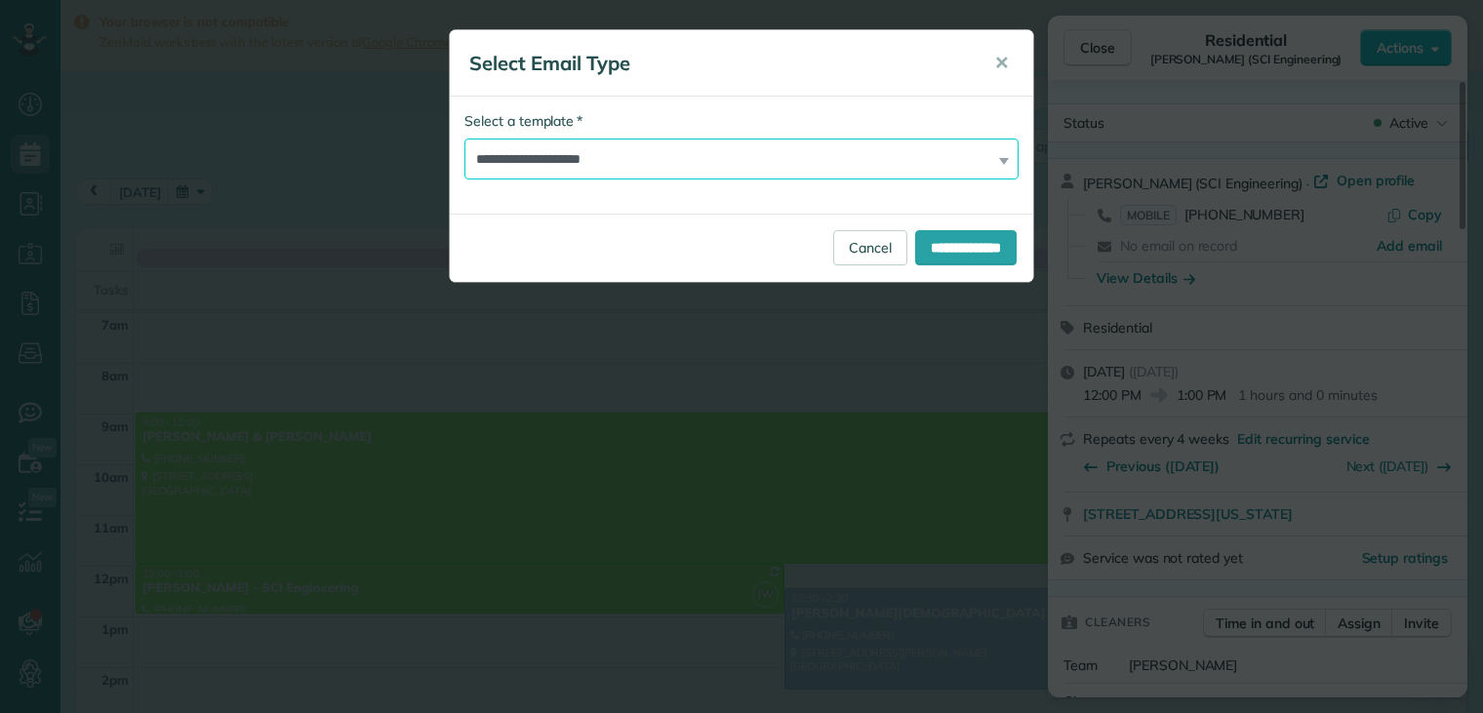
click at [718, 156] on select "**********" at bounding box center [742, 159] width 554 height 41
select select "****"
click at [465, 139] on select "**********" at bounding box center [742, 159] width 554 height 41
click at [979, 248] on input "**********" at bounding box center [966, 247] width 102 height 35
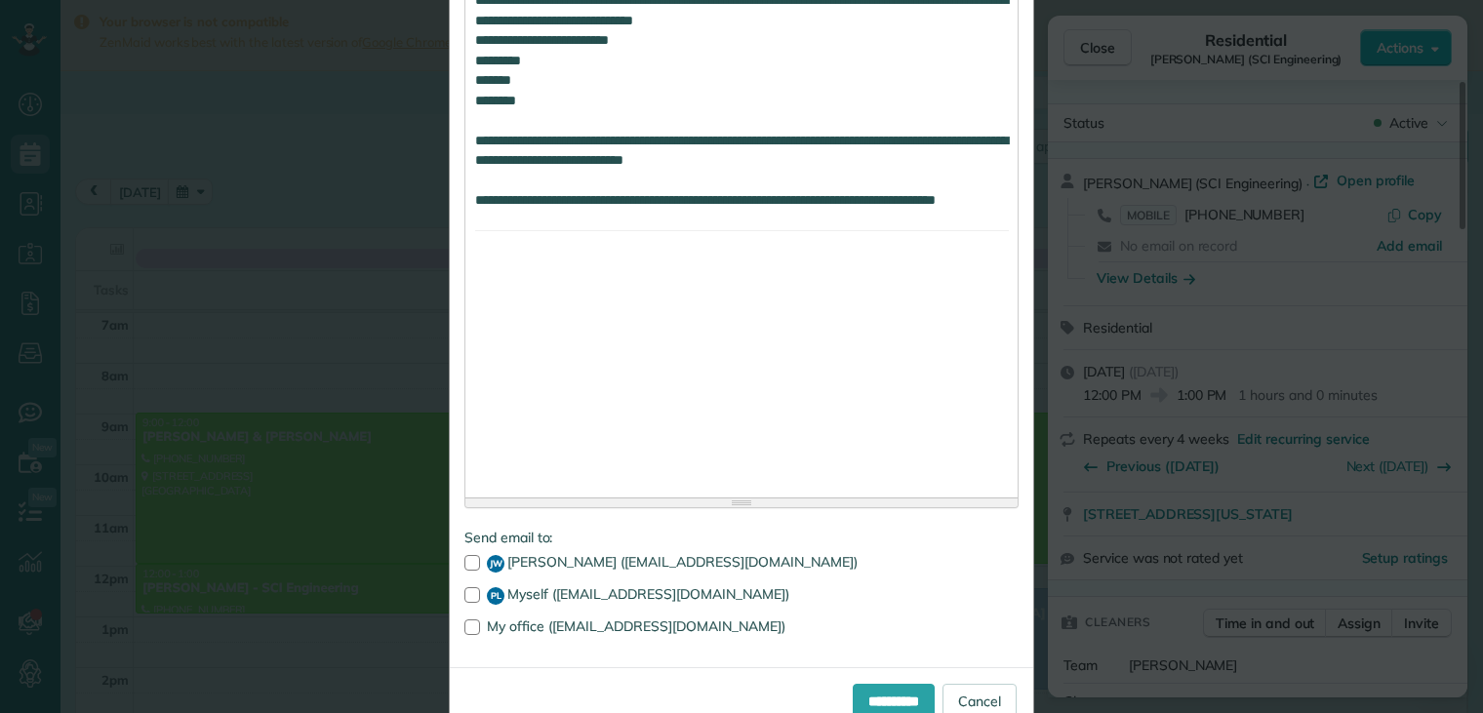
scroll to position [2005, 0]
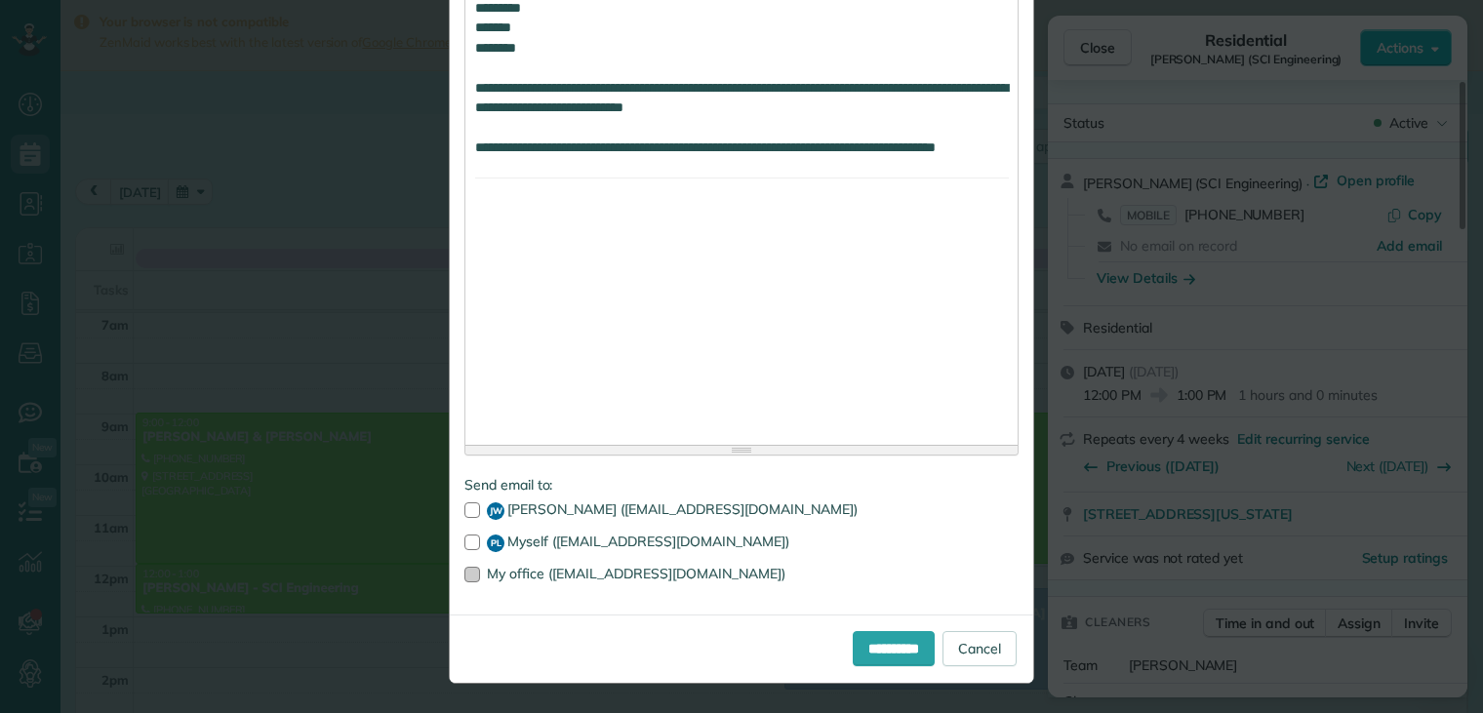
click at [467, 577] on div at bounding box center [473, 575] width 16 height 16
click at [468, 576] on div at bounding box center [473, 575] width 16 height 16
click at [871, 649] on input "**********" at bounding box center [894, 648] width 82 height 35
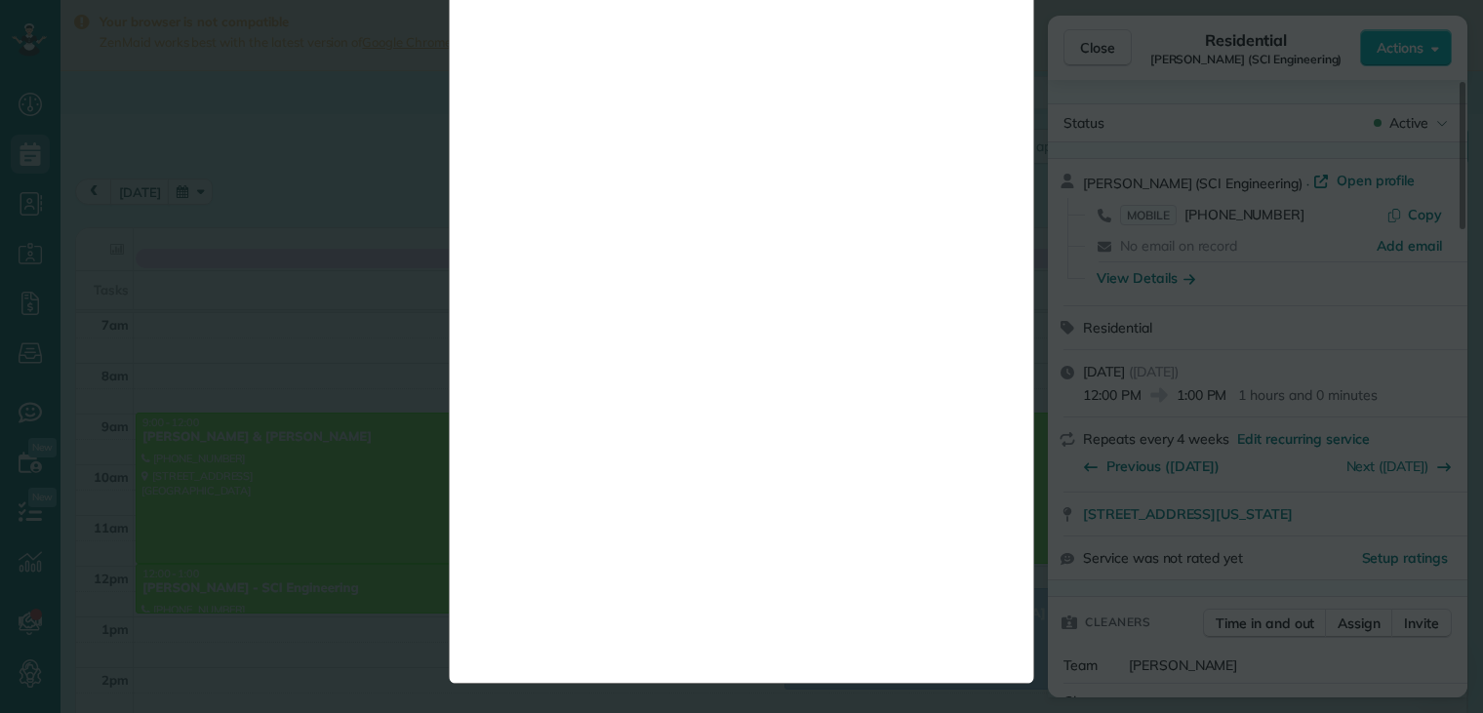
scroll to position [0, 0]
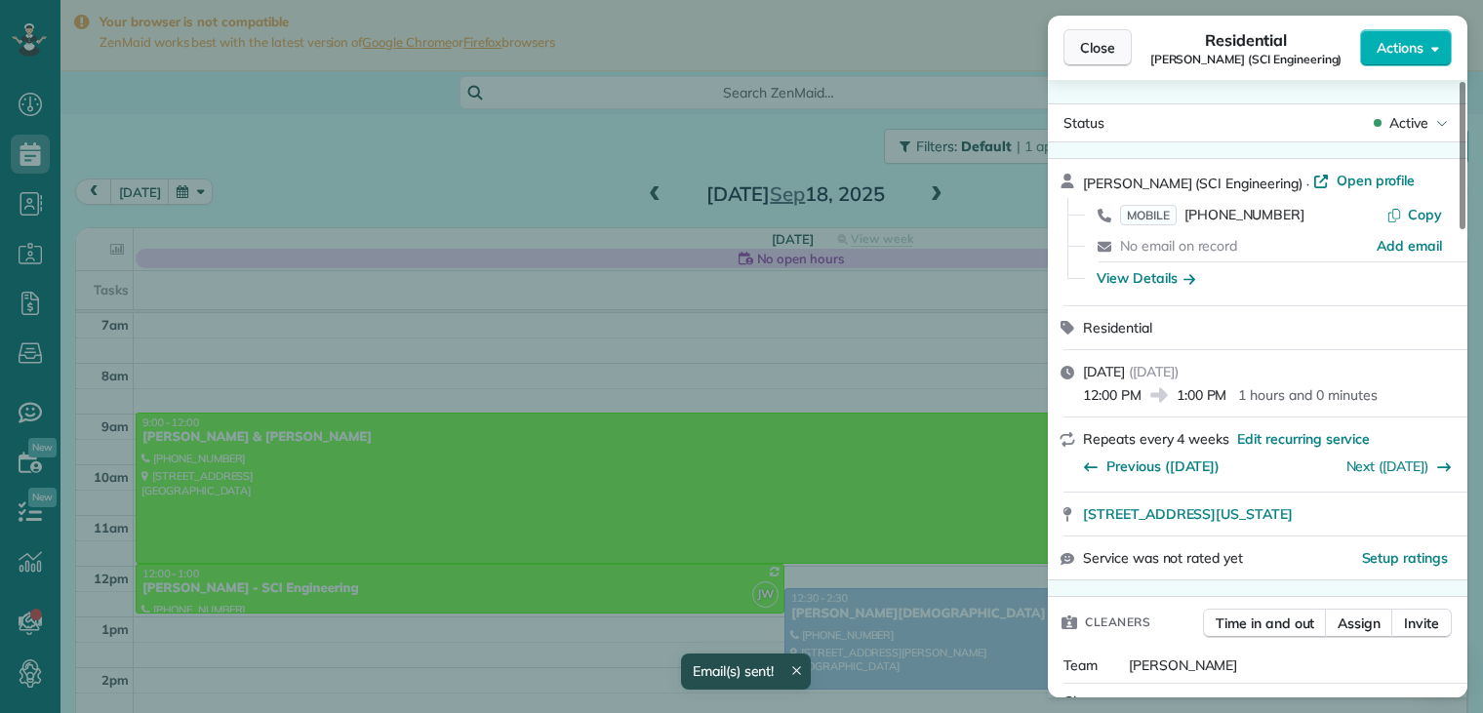
click at [1102, 50] on span "Close" at bounding box center [1097, 48] width 35 height 20
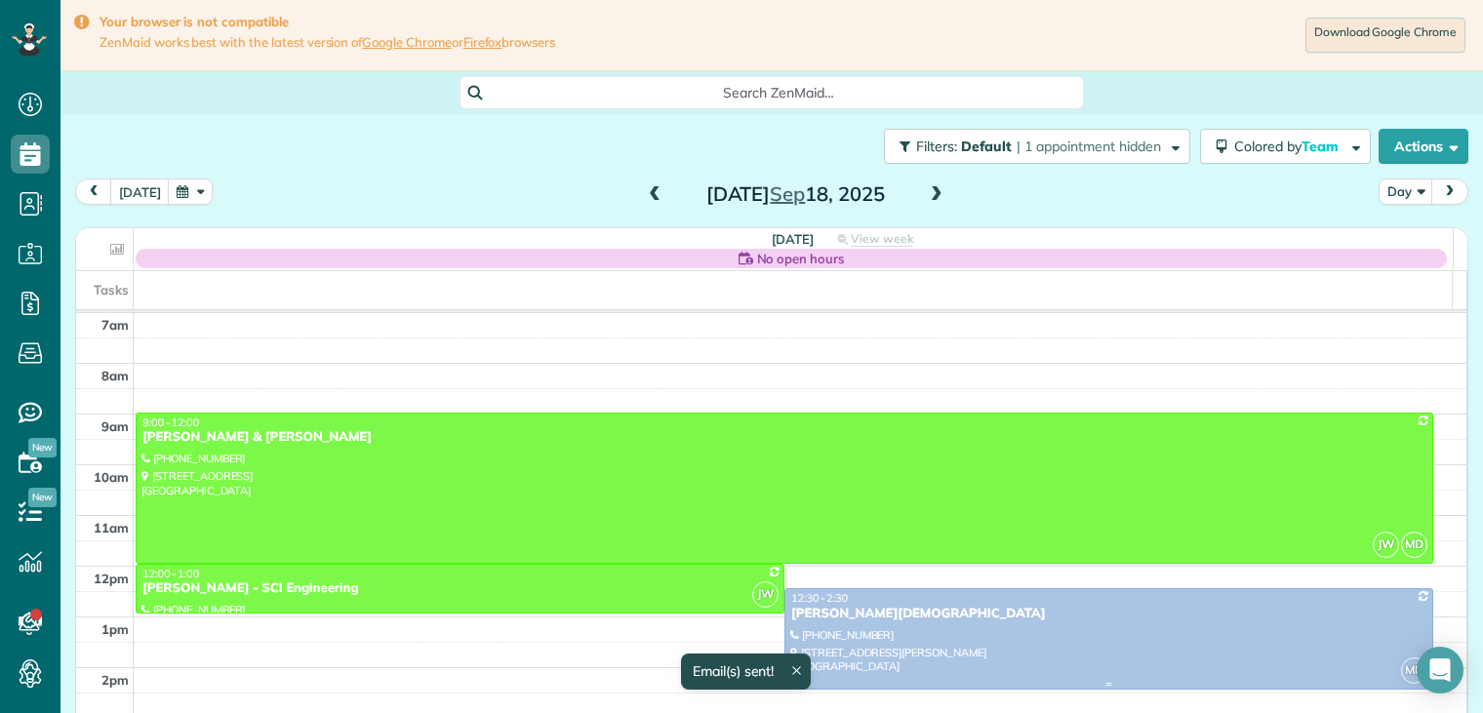
click at [885, 618] on div "[PERSON_NAME][DEMOGRAPHIC_DATA]" at bounding box center [1109, 614] width 637 height 17
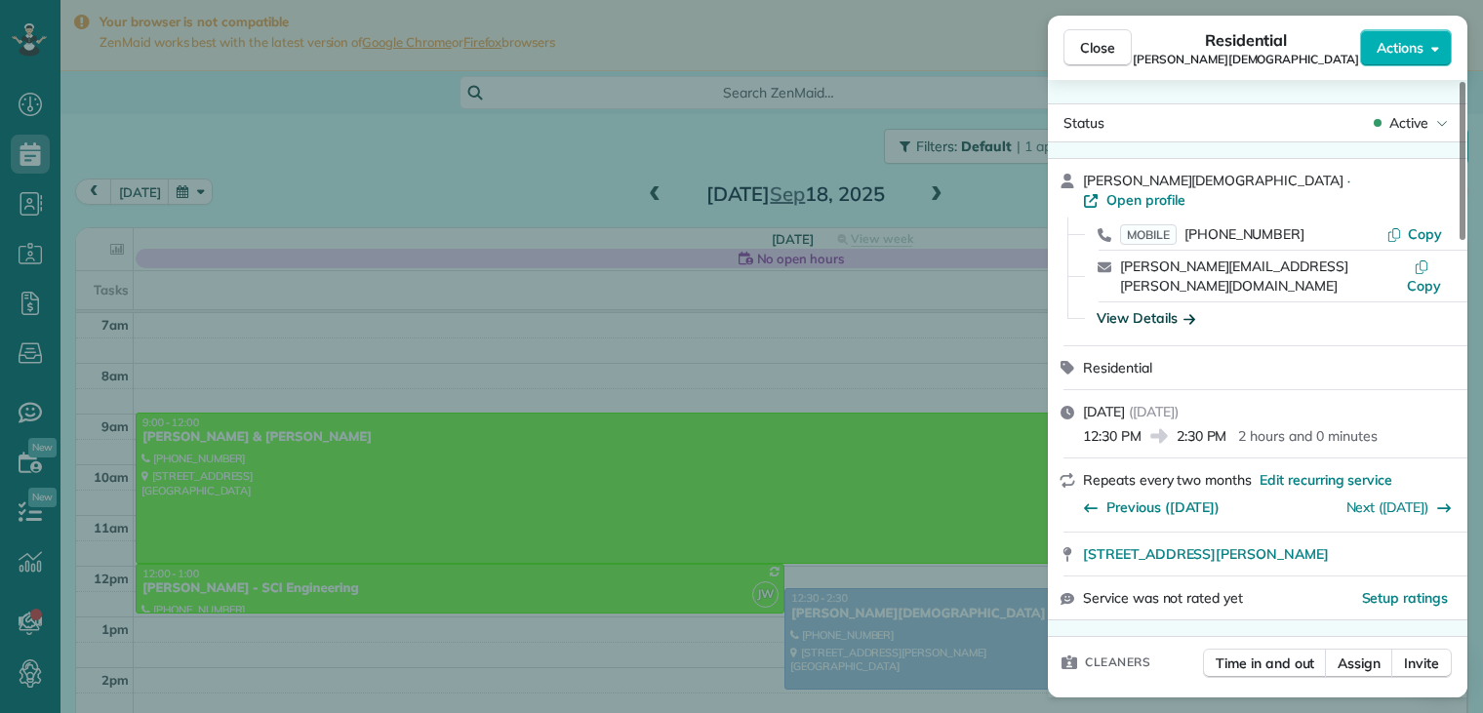
click at [1190, 314] on icon "button" at bounding box center [1190, 319] width 12 height 10
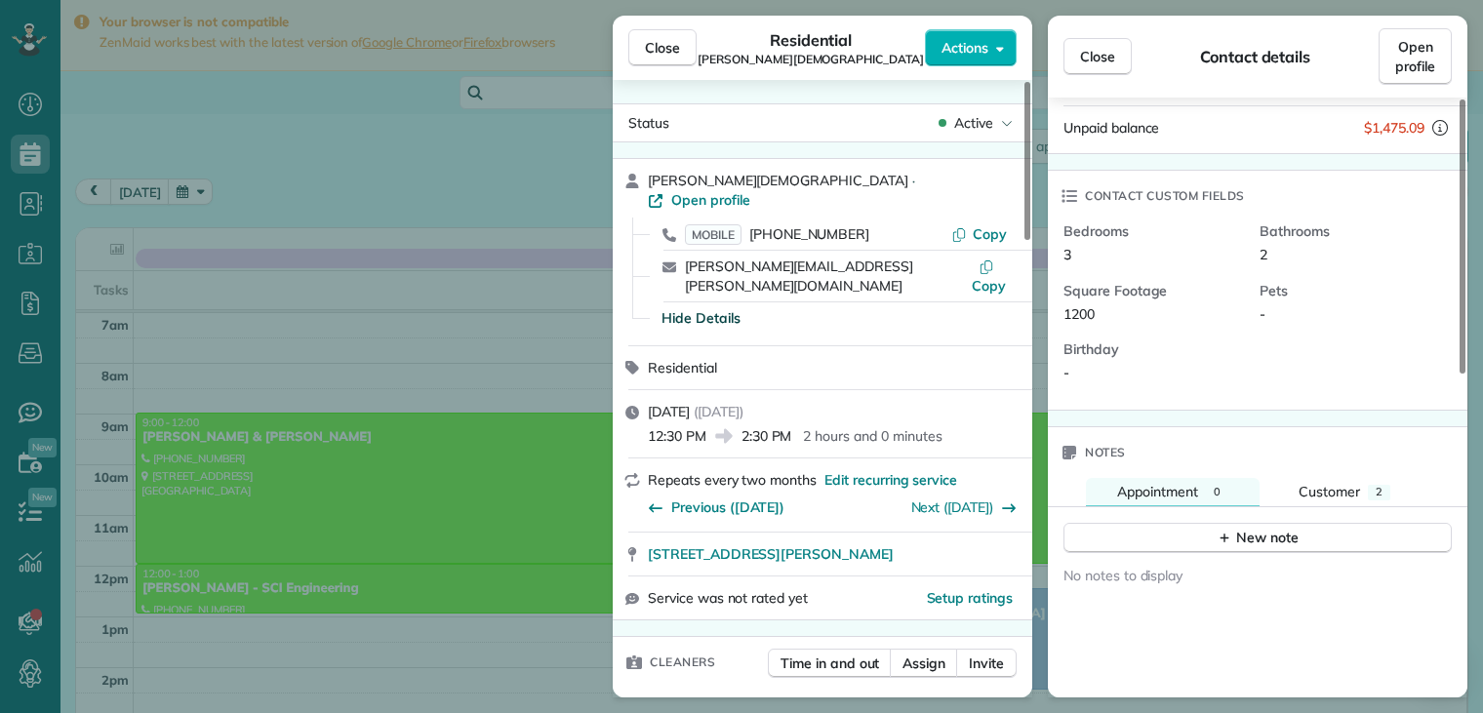
scroll to position [195, 0]
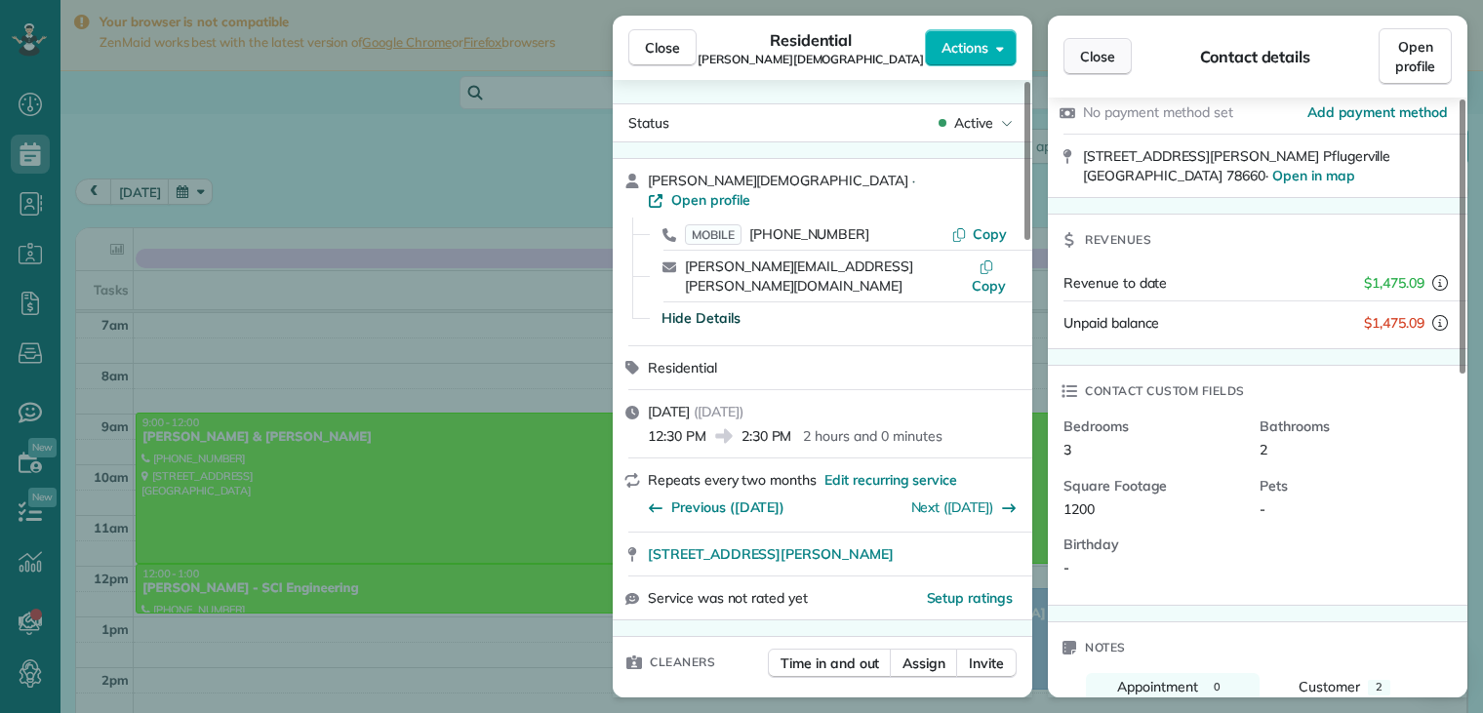
click at [1112, 64] on span "Close" at bounding box center [1097, 57] width 35 height 20
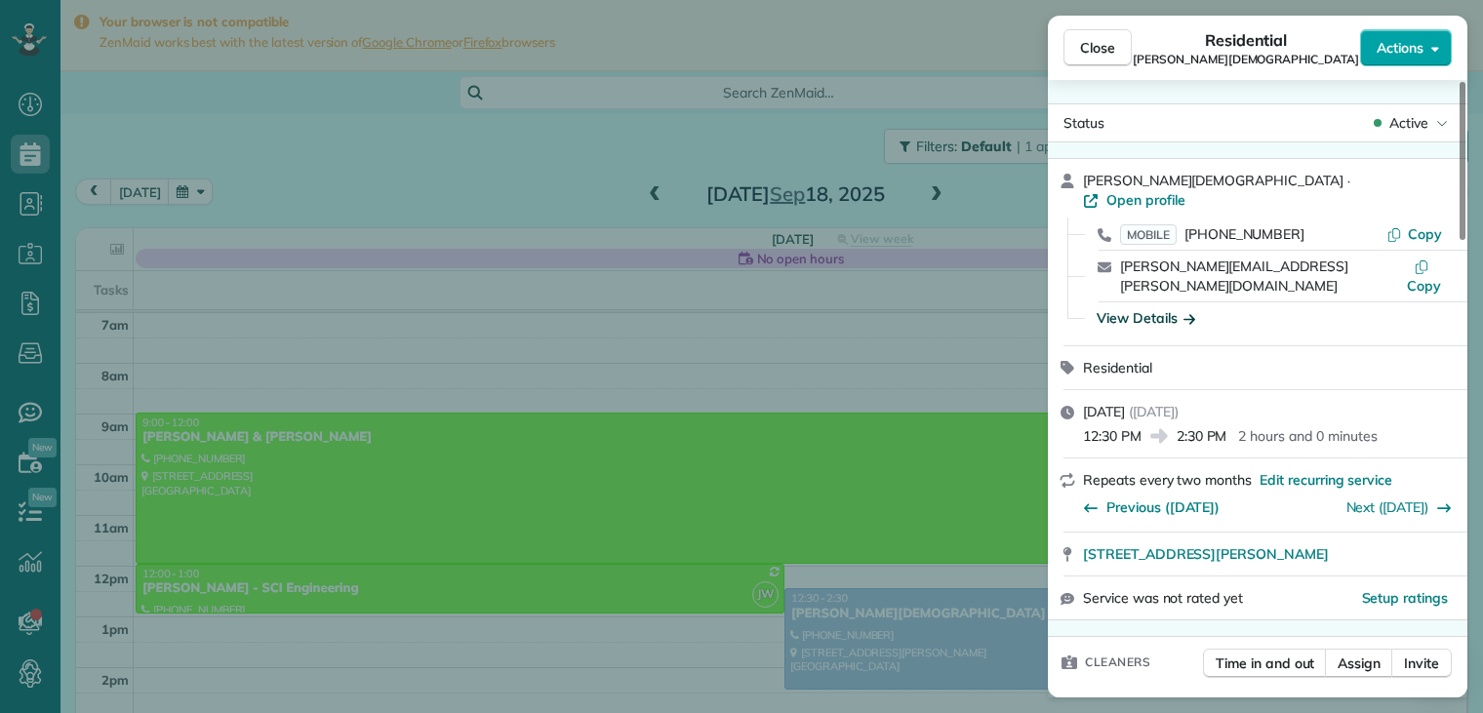
click at [1401, 42] on span "Actions" at bounding box center [1400, 48] width 47 height 20
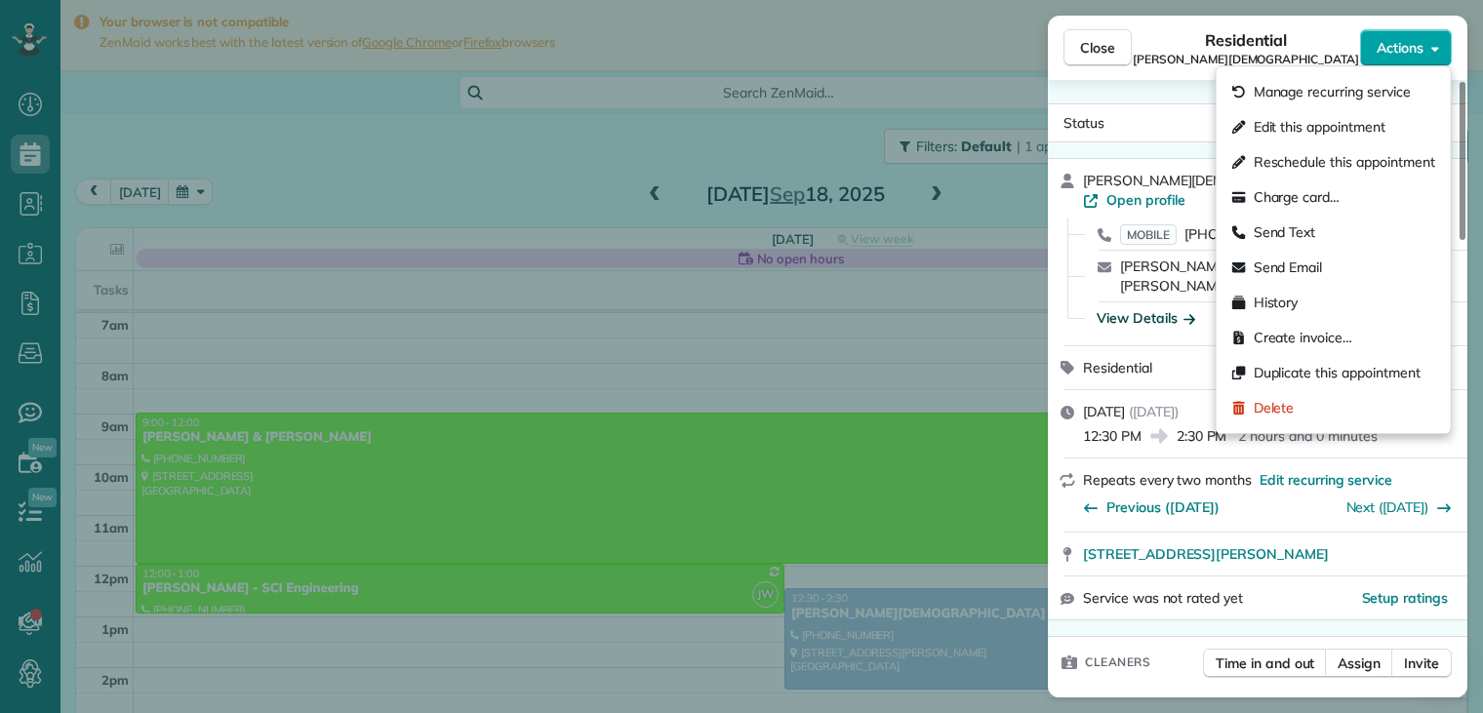
click at [1401, 42] on span "Actions" at bounding box center [1400, 48] width 47 height 20
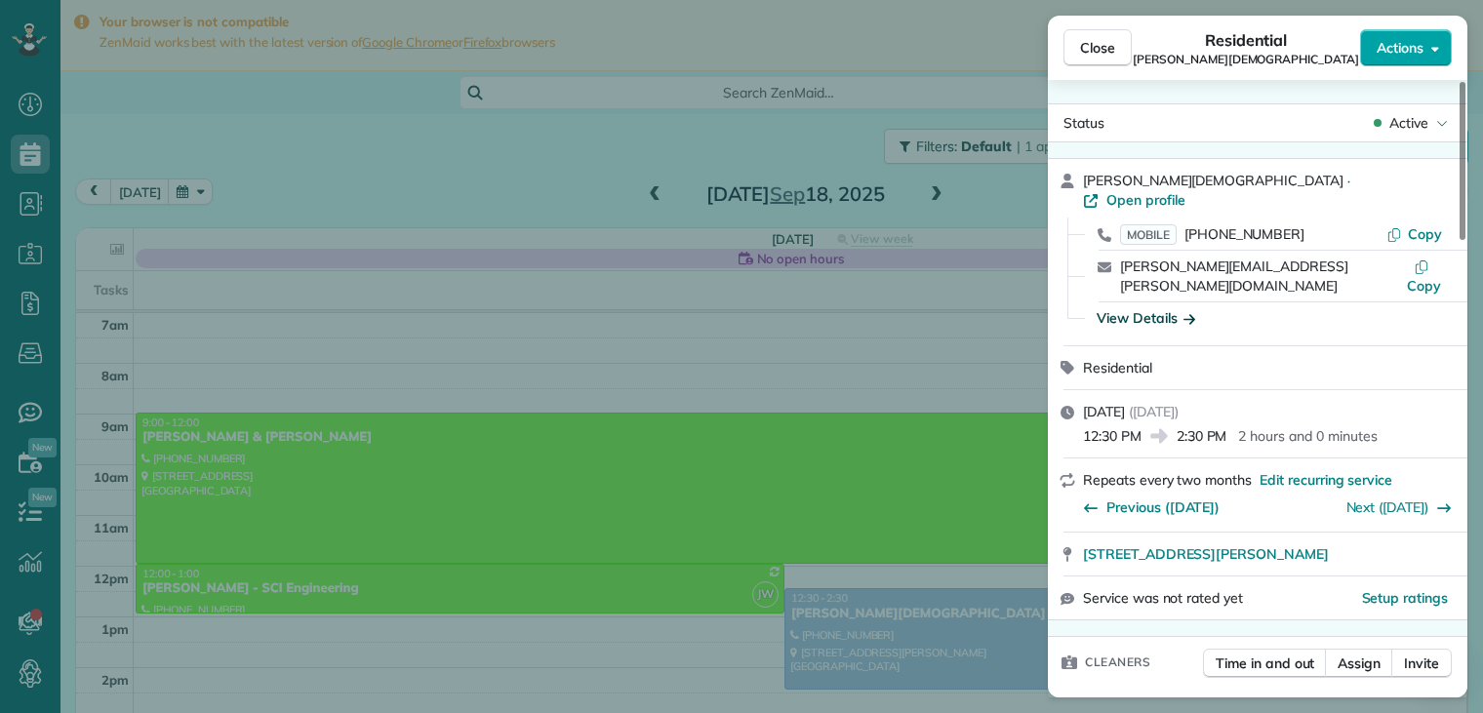
click at [1392, 52] on span "Actions" at bounding box center [1400, 48] width 47 height 20
click at [1389, 52] on span "Actions" at bounding box center [1400, 48] width 47 height 20
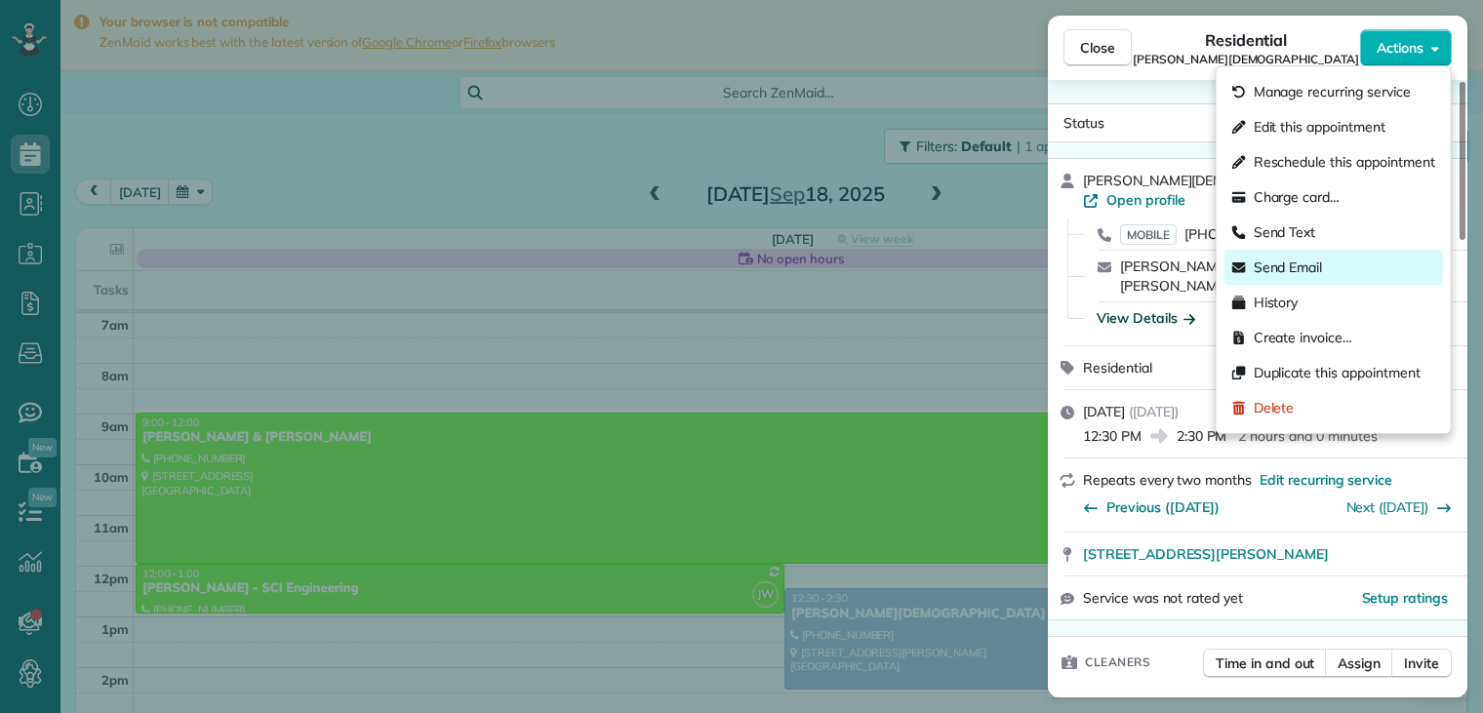
click at [1302, 265] on span "Send Email" at bounding box center [1288, 268] width 69 height 20
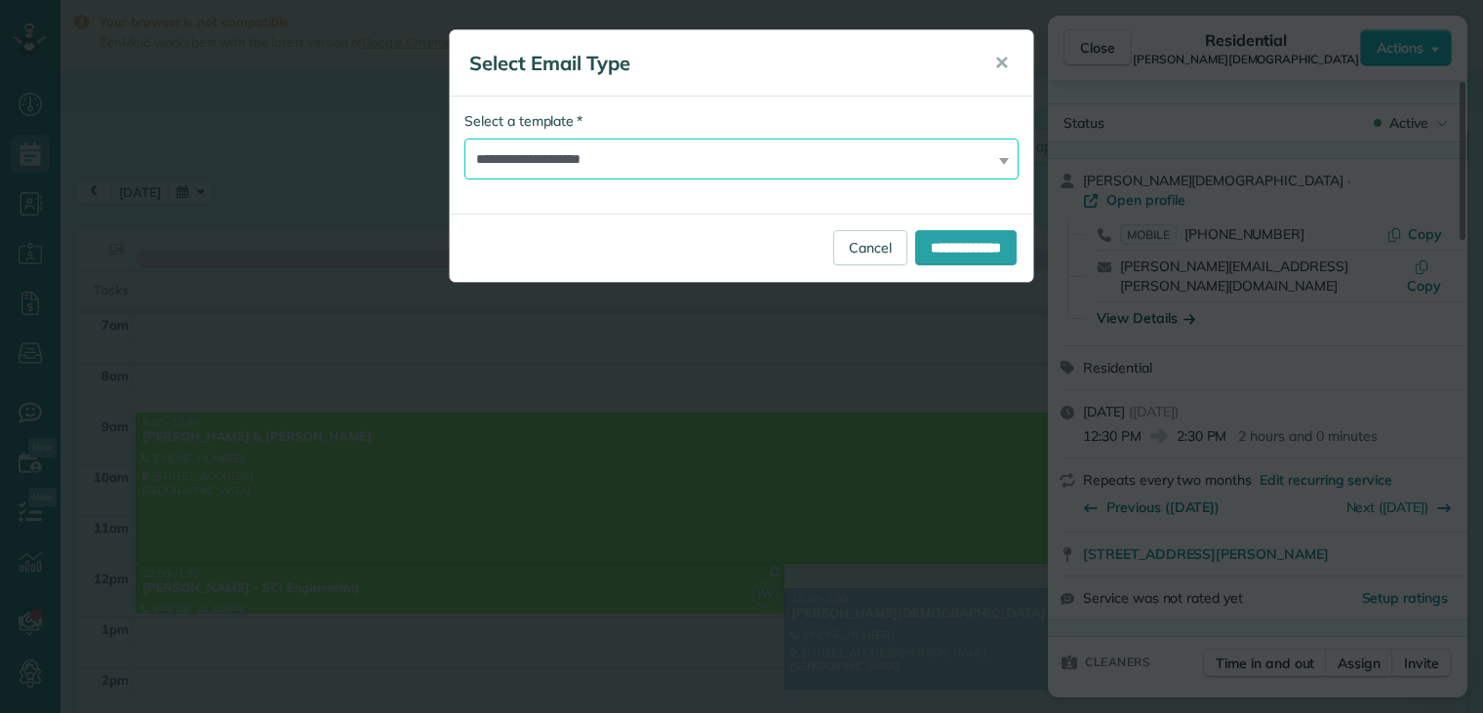
click at [575, 155] on select "**********" at bounding box center [742, 159] width 554 height 41
select select "****"
click at [465, 139] on select "**********" at bounding box center [742, 159] width 554 height 41
click at [941, 245] on input "**********" at bounding box center [966, 247] width 102 height 35
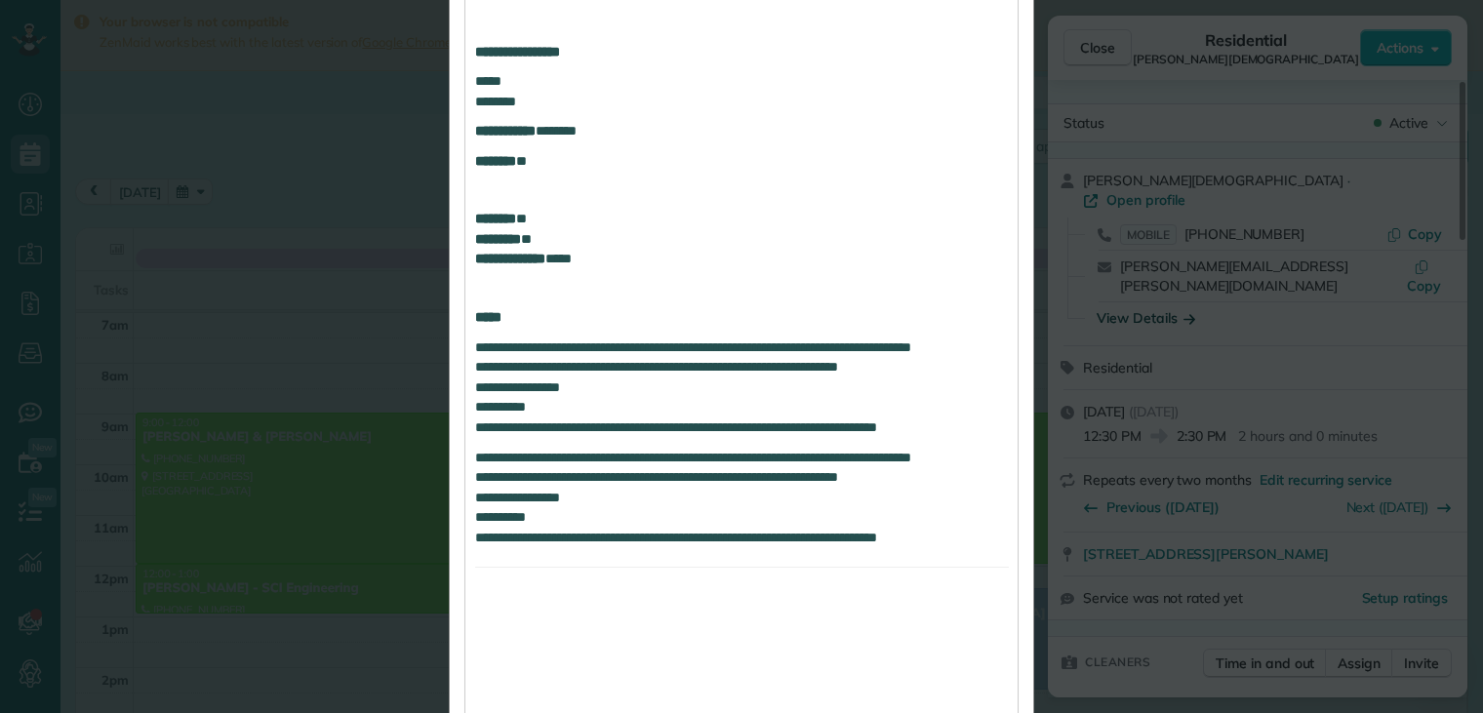
scroll to position [965, 0]
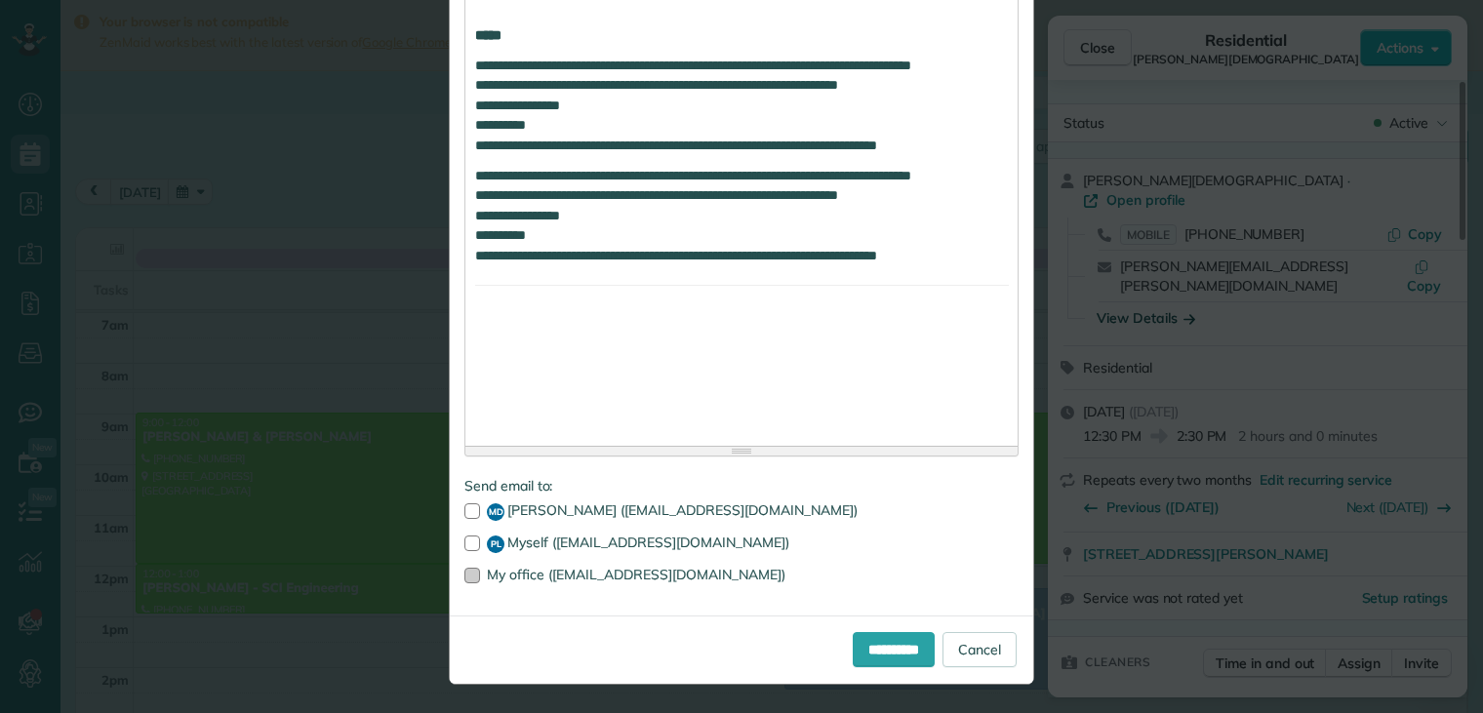
click at [465, 572] on div at bounding box center [473, 576] width 16 height 16
click at [874, 639] on input "**********" at bounding box center [894, 649] width 82 height 35
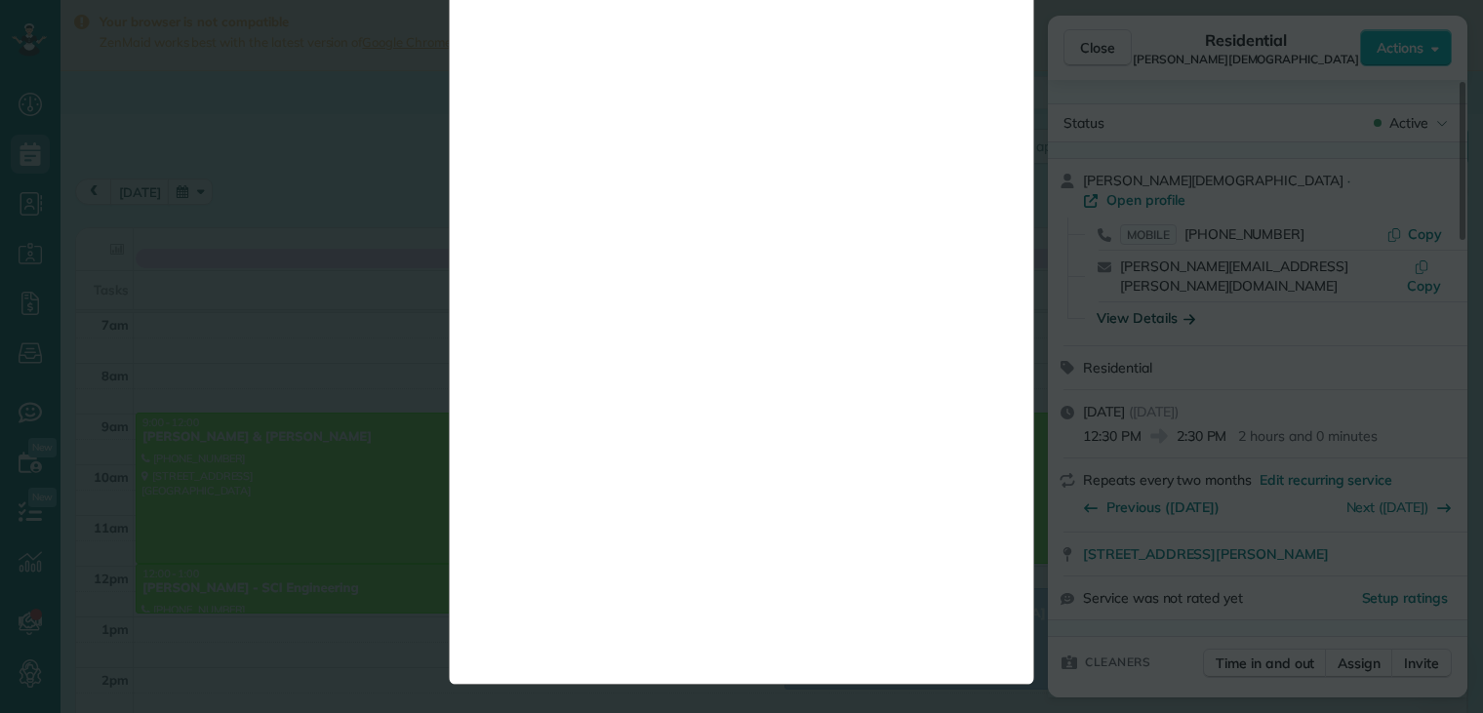
scroll to position [0, 0]
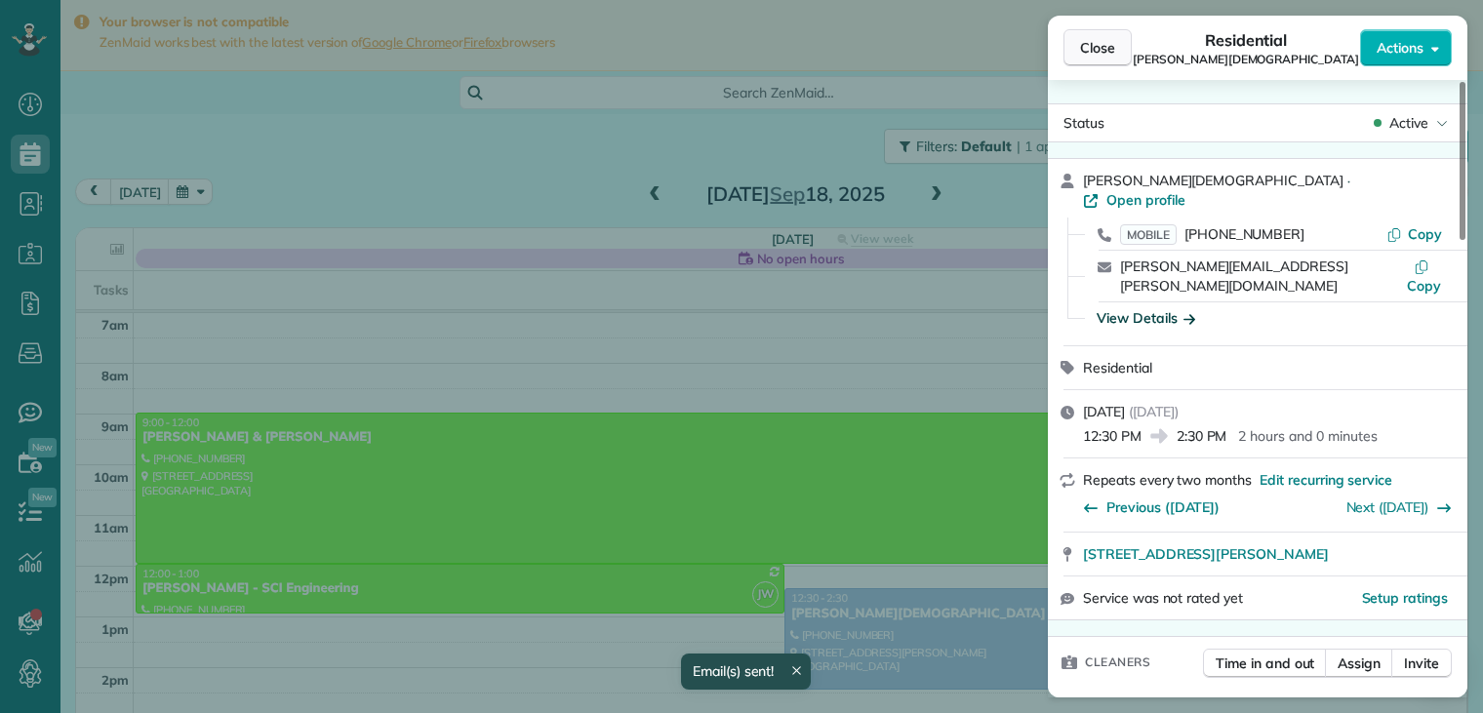
click at [1104, 50] on span "Close" at bounding box center [1097, 48] width 35 height 20
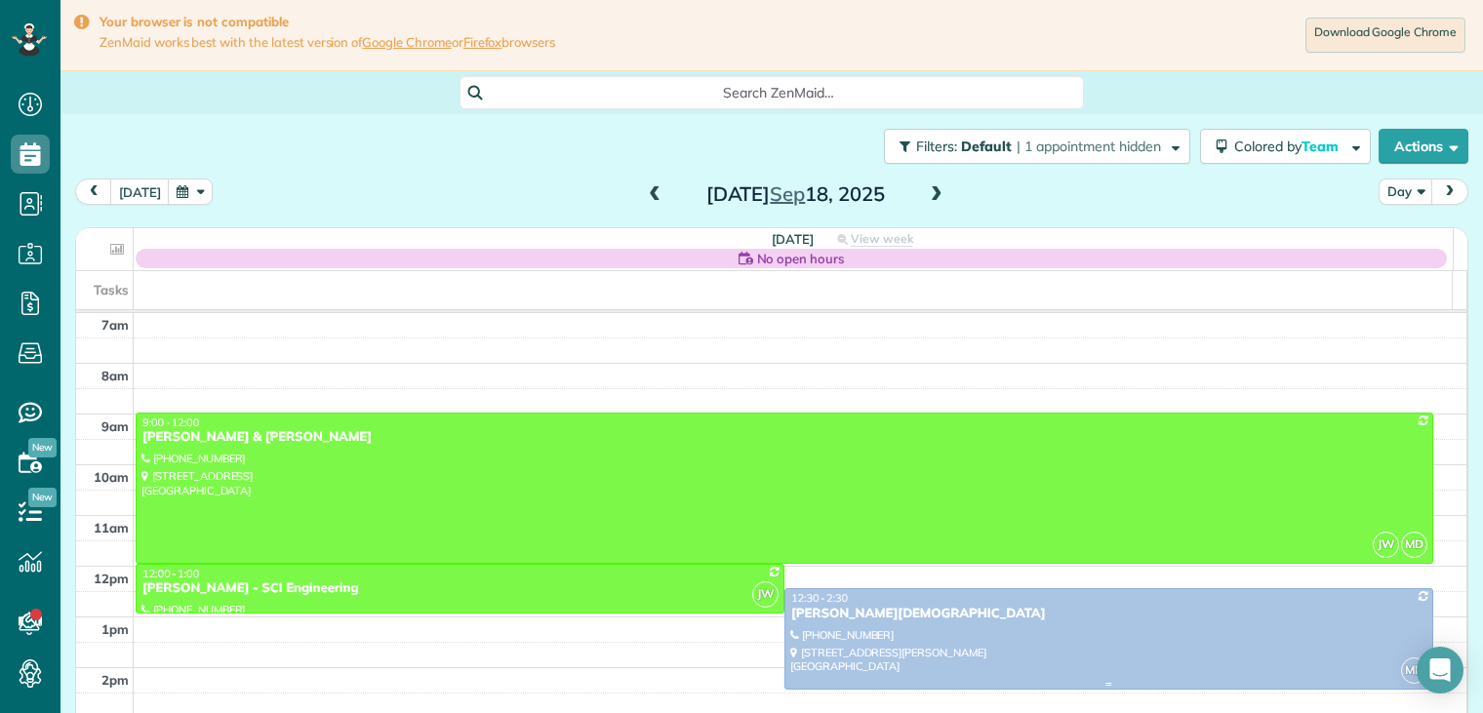
click at [839, 620] on div "[PERSON_NAME][DEMOGRAPHIC_DATA]" at bounding box center [1109, 614] width 637 height 17
click at [0, 0] on div at bounding box center [0, 0] width 0 height 0
click at [846, 614] on div "[PERSON_NAME][DEMOGRAPHIC_DATA]" at bounding box center [1109, 614] width 637 height 17
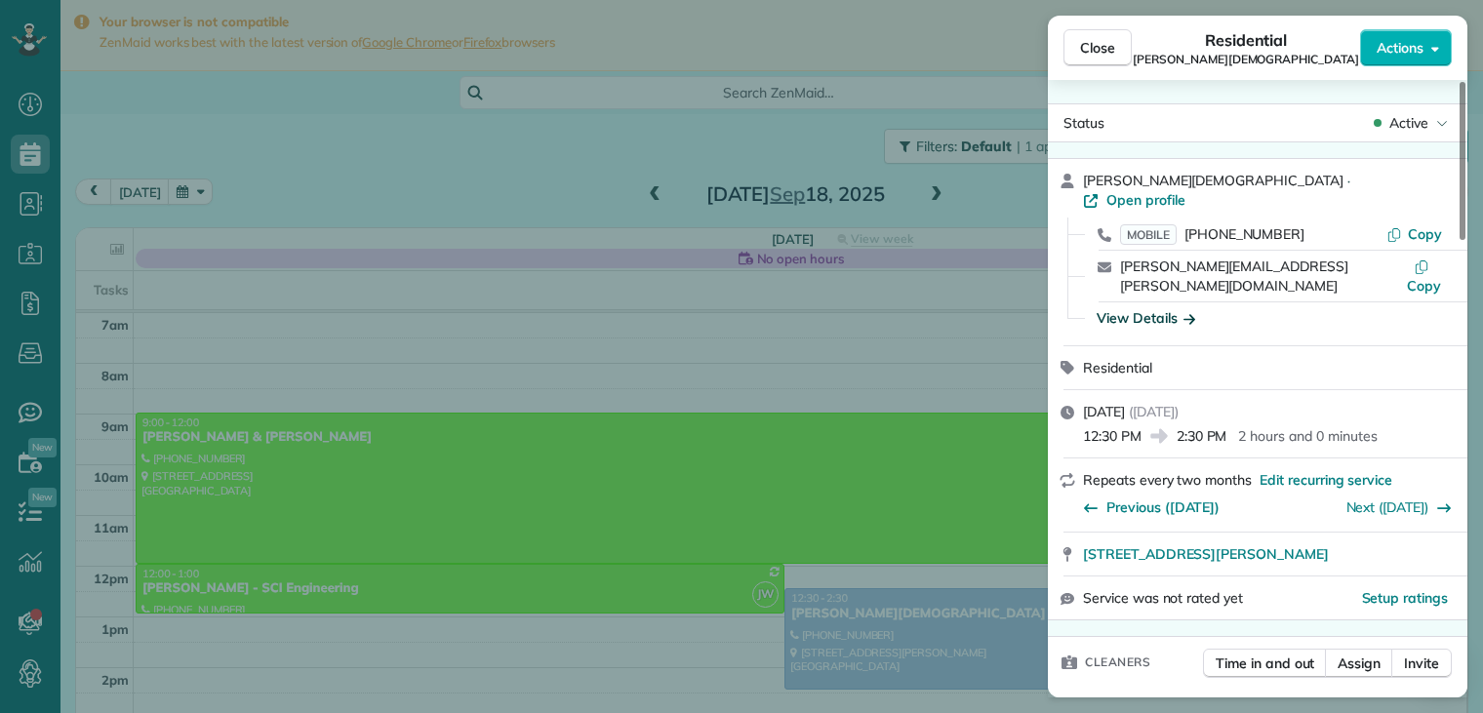
click at [1193, 308] on icon "button" at bounding box center [1190, 318] width 12 height 20
click at [1193, 308] on div "View Details" at bounding box center [1269, 318] width 361 height 20
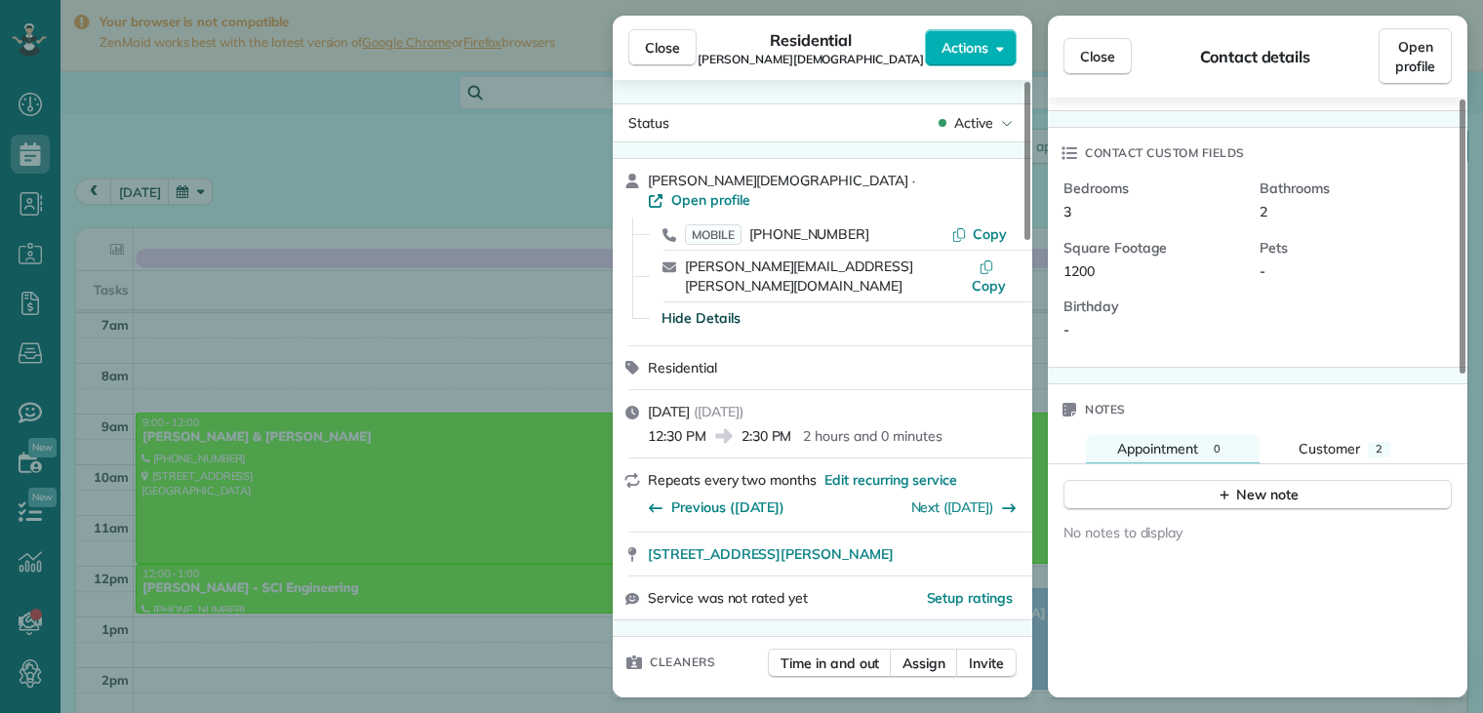
scroll to position [586, 0]
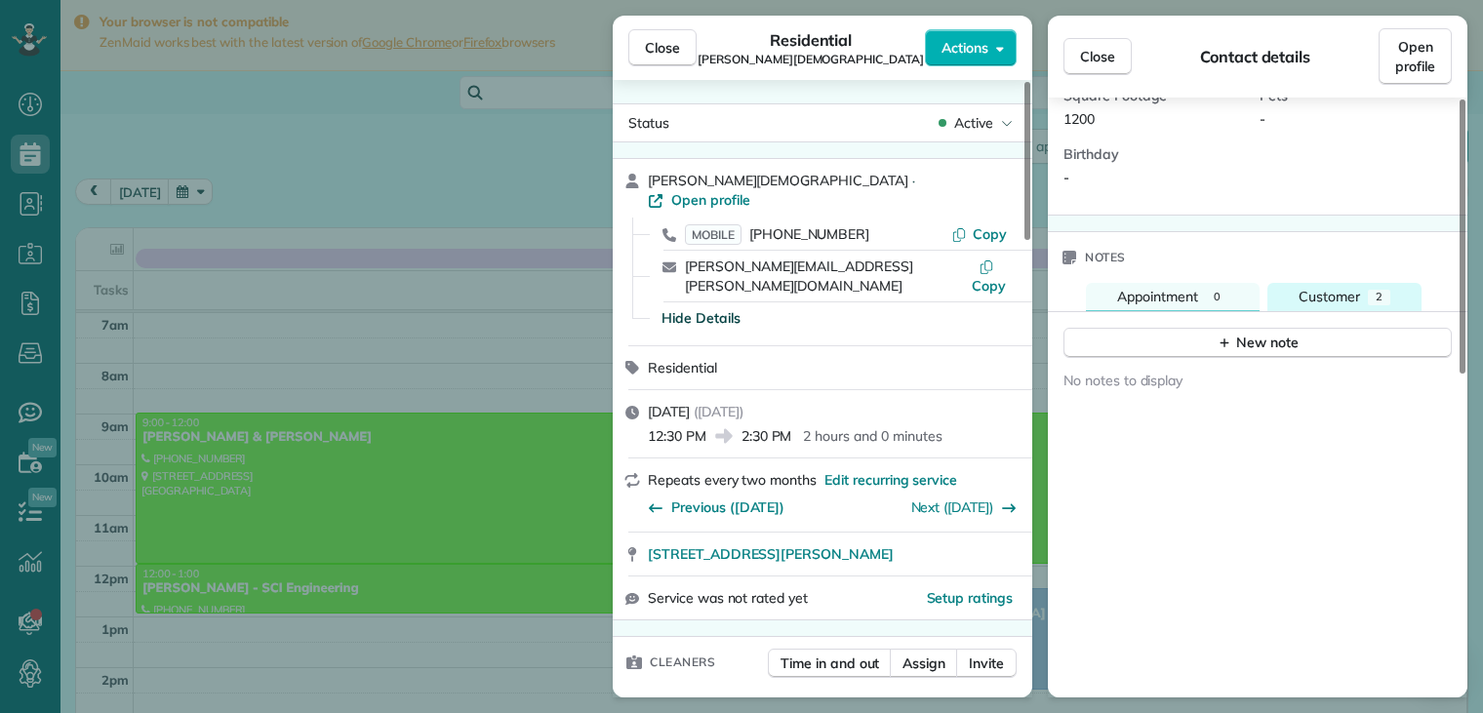
click at [1361, 283] on button "Customer 2" at bounding box center [1345, 297] width 154 height 28
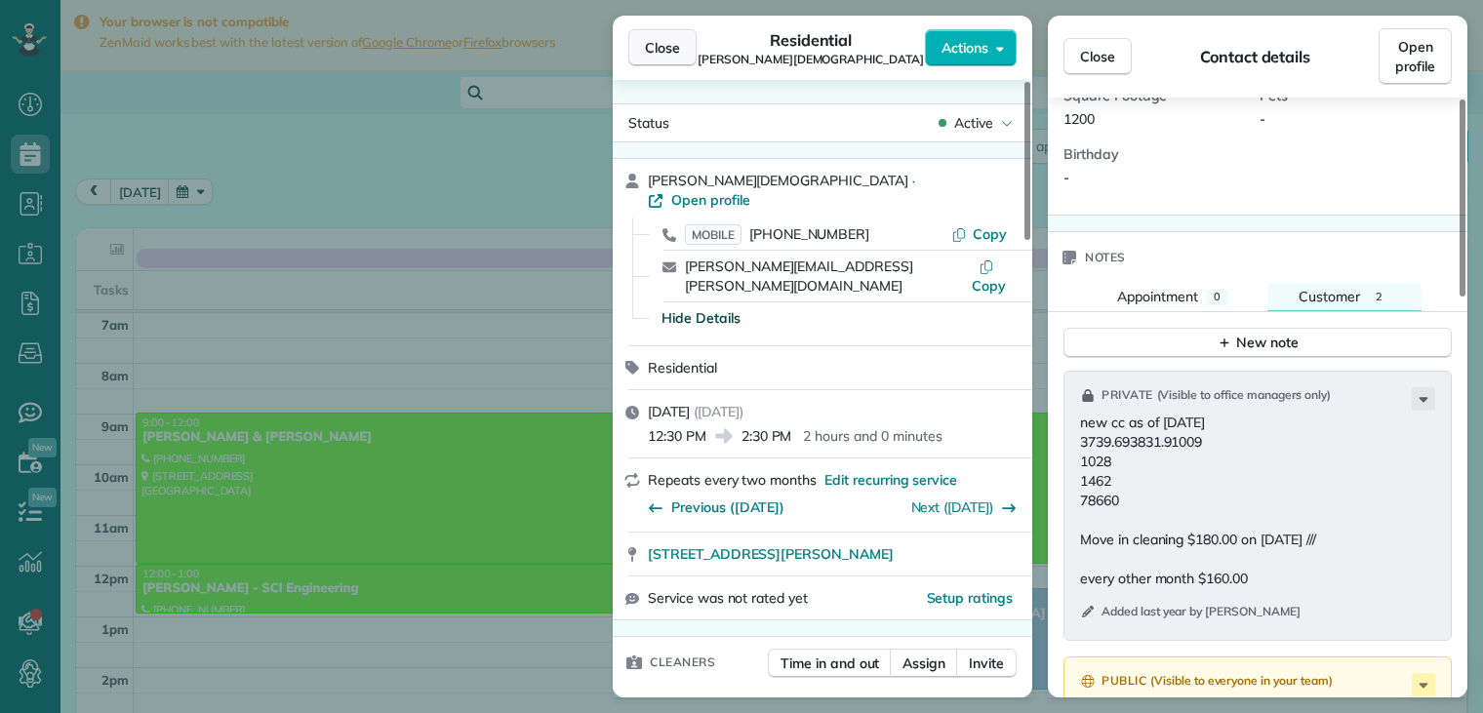
click at [677, 49] on span "Close" at bounding box center [662, 48] width 35 height 20
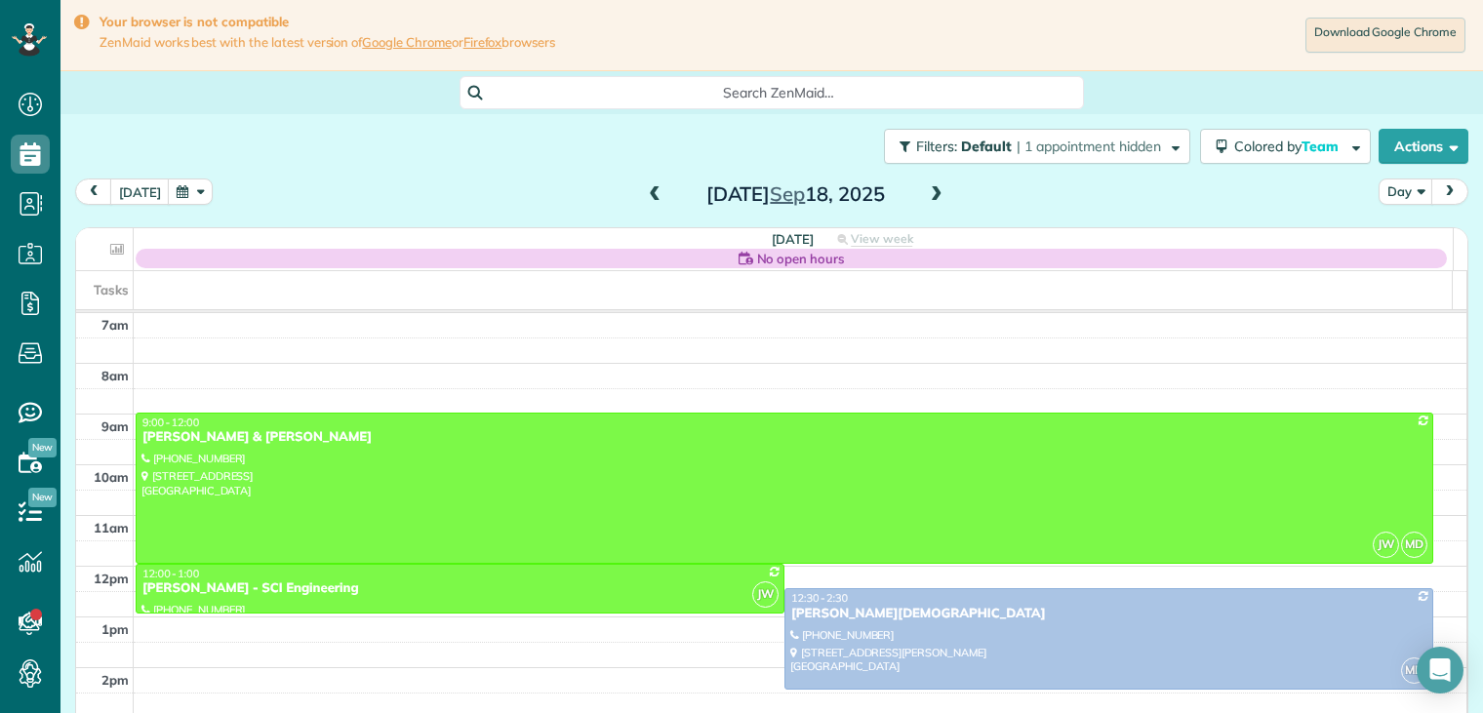
click at [927, 192] on span at bounding box center [936, 195] width 21 height 18
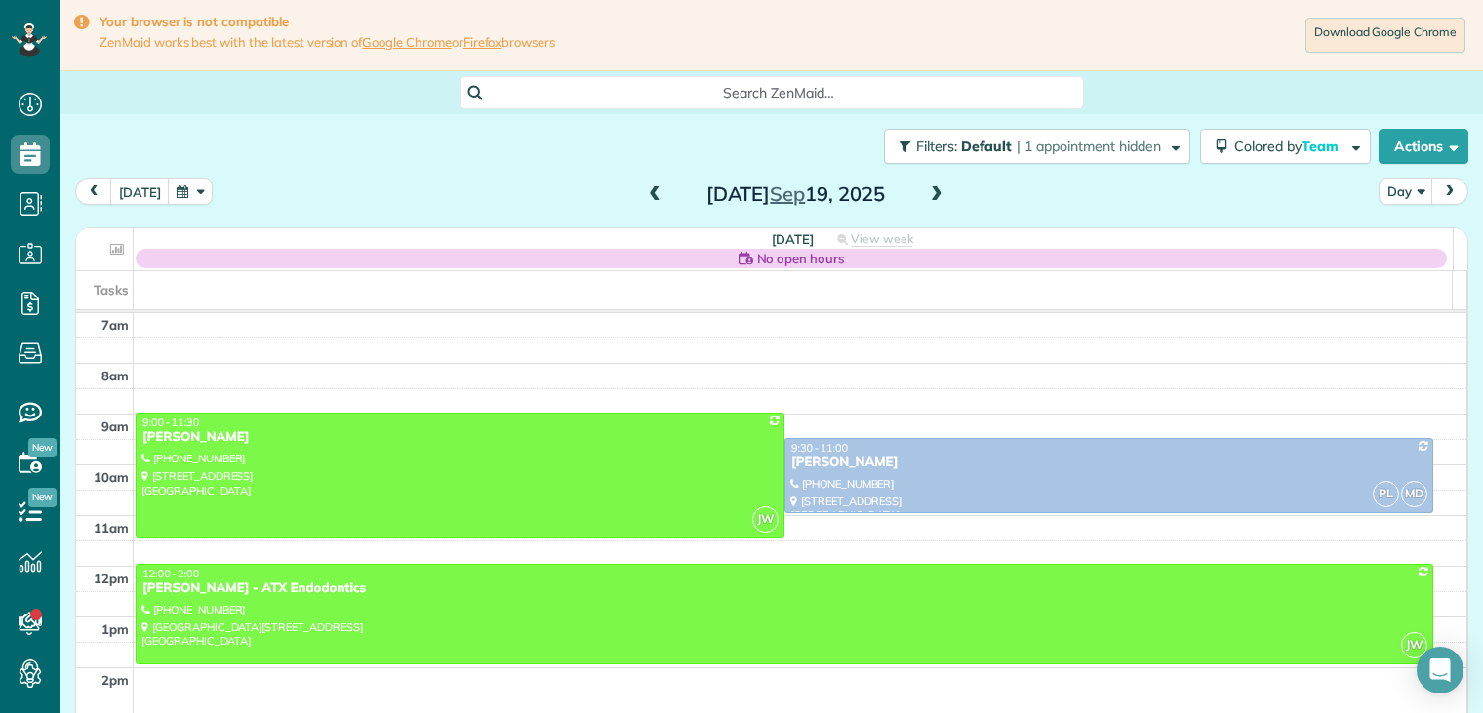
click at [927, 192] on span at bounding box center [936, 195] width 21 height 18
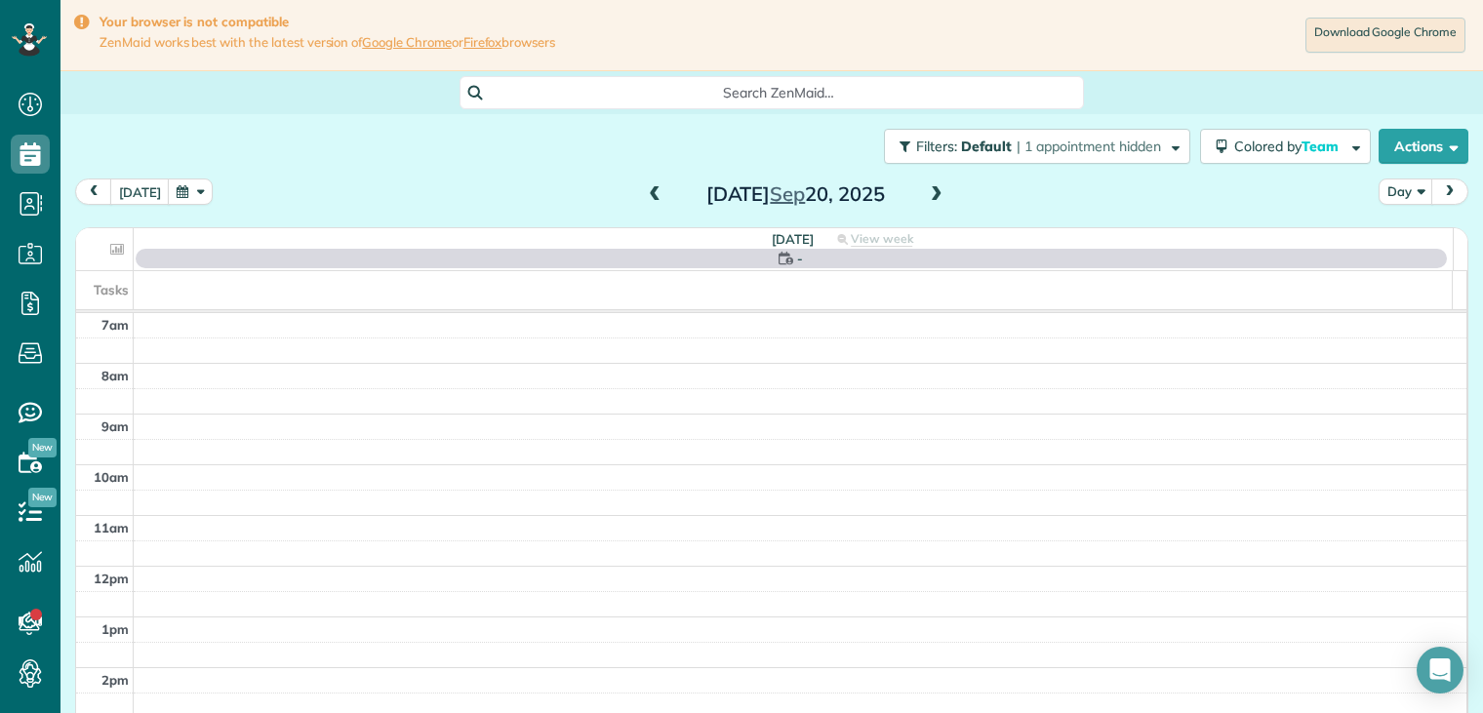
click at [927, 190] on span at bounding box center [936, 195] width 21 height 18
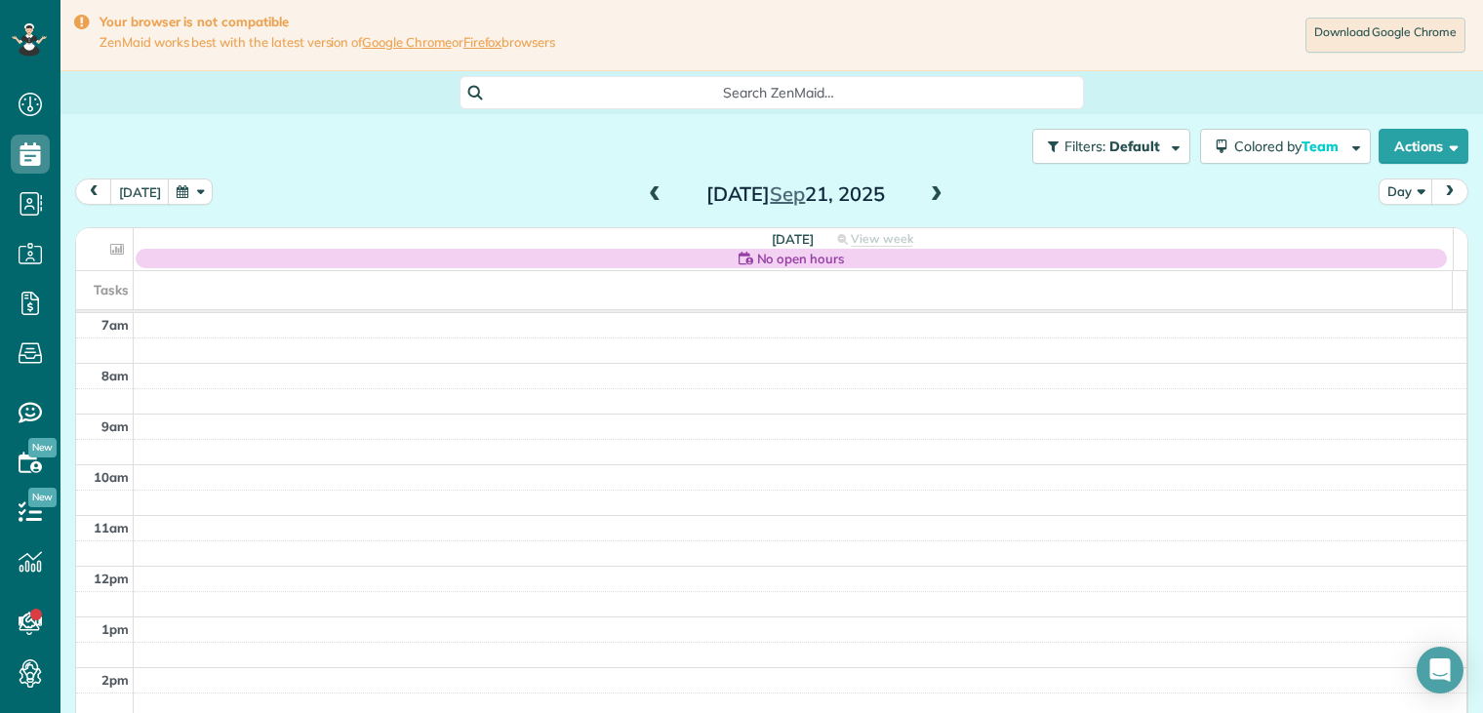
click at [928, 189] on span at bounding box center [936, 195] width 21 height 18
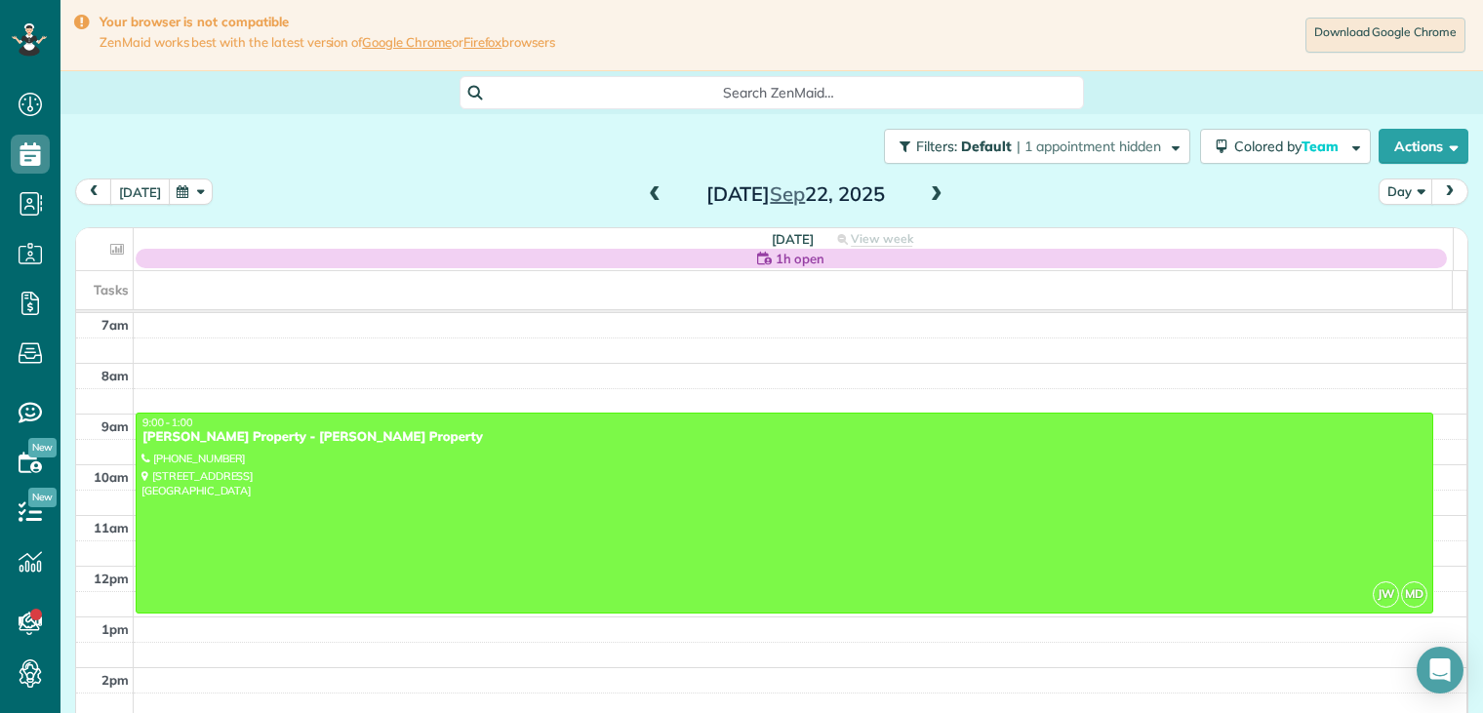
click at [131, 186] on button "[DATE]" at bounding box center [140, 192] width 60 height 26
